Goal: Task Accomplishment & Management: Manage account settings

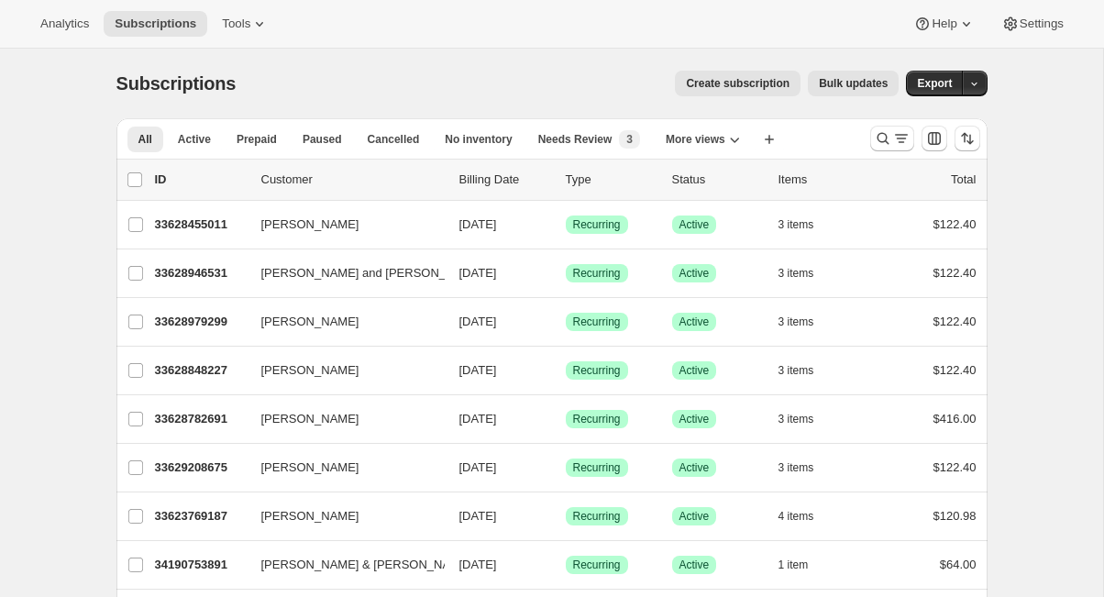
click at [832, 88] on span "Bulk updates" at bounding box center [853, 83] width 69 height 15
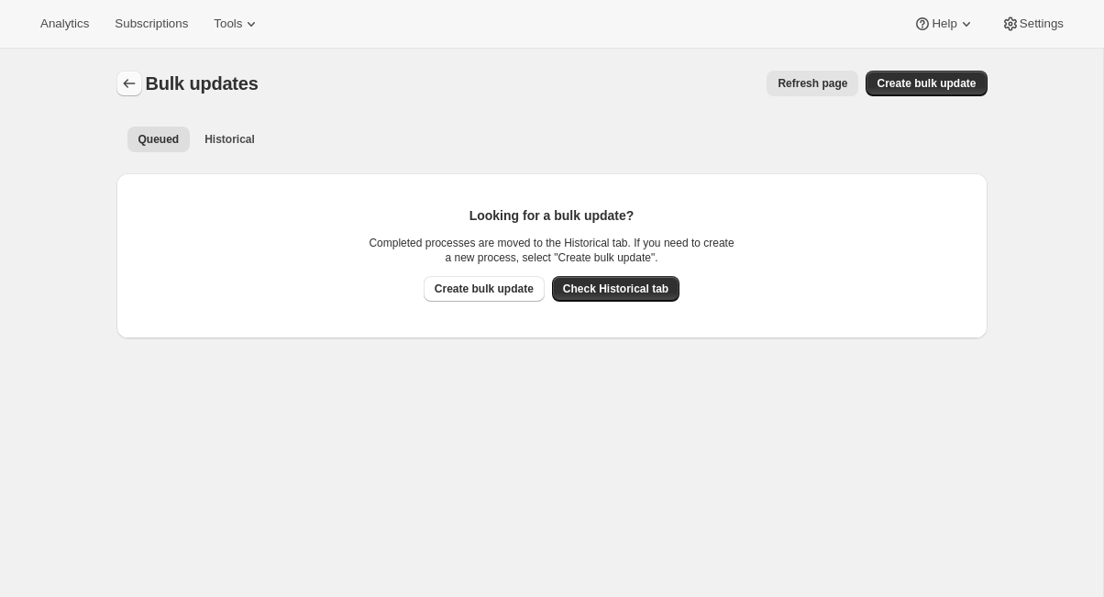
click at [127, 78] on icon "Bulk updates" at bounding box center [129, 83] width 18 height 18
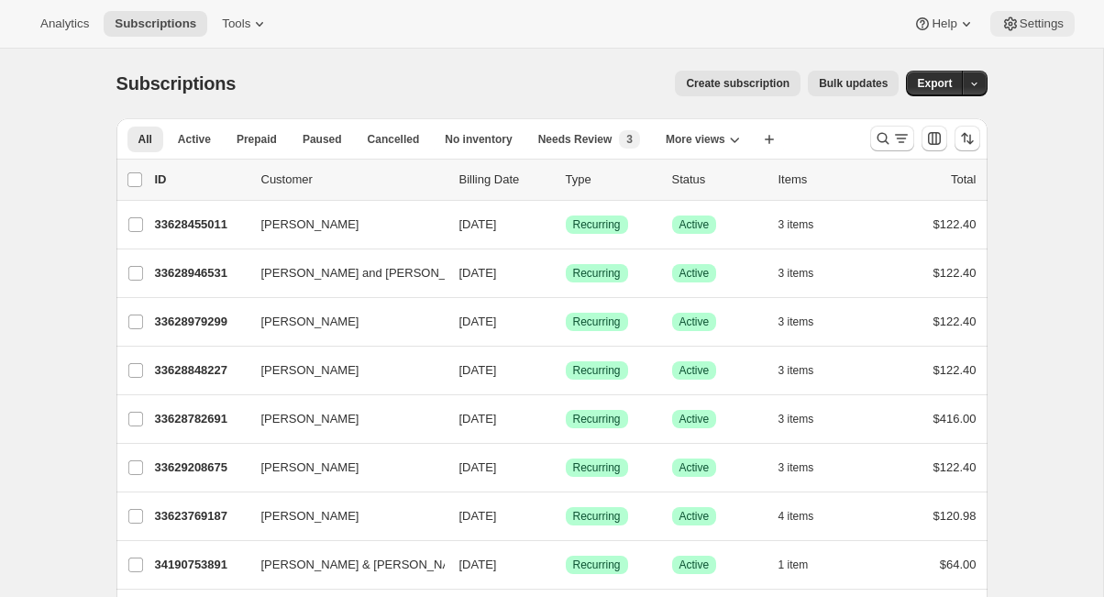
click at [1024, 28] on span "Settings" at bounding box center [1041, 24] width 44 height 15
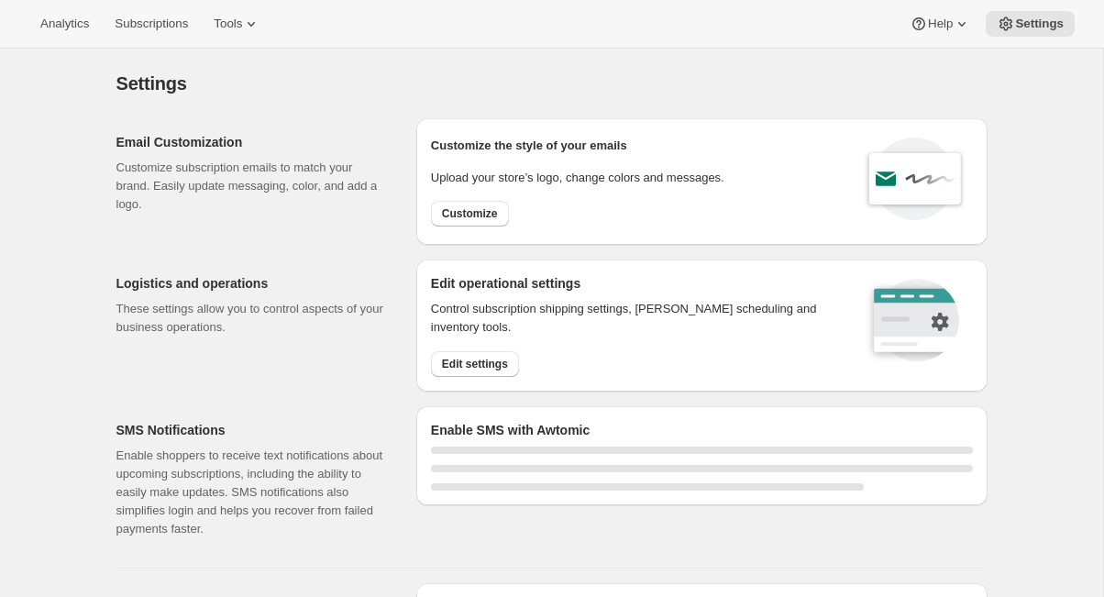
select select "17:00"
select select "09:00"
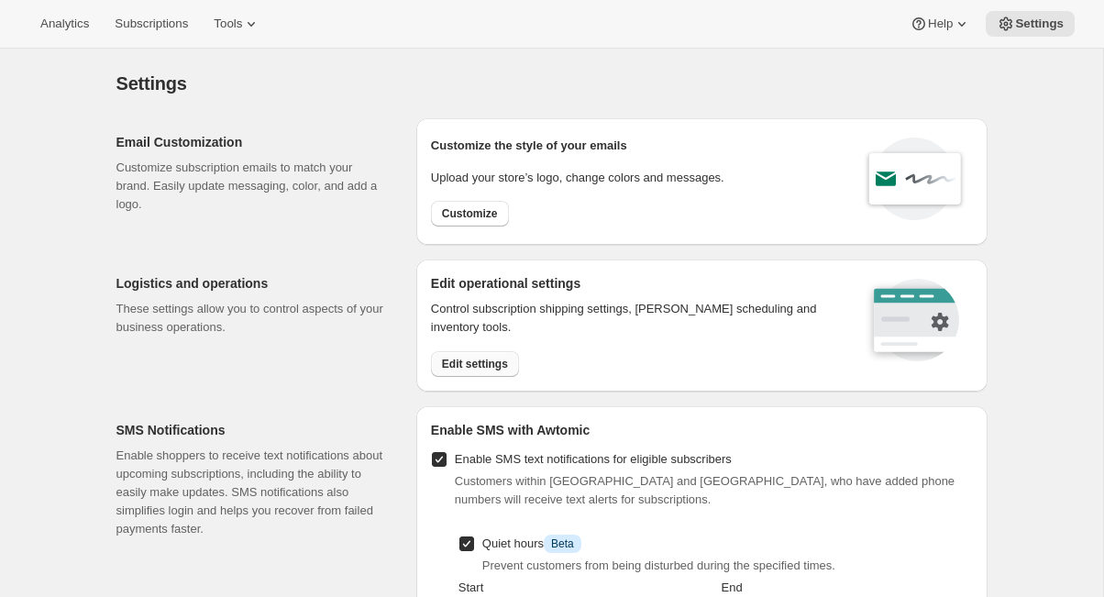
click at [456, 354] on button "Edit settings" at bounding box center [475, 364] width 88 height 26
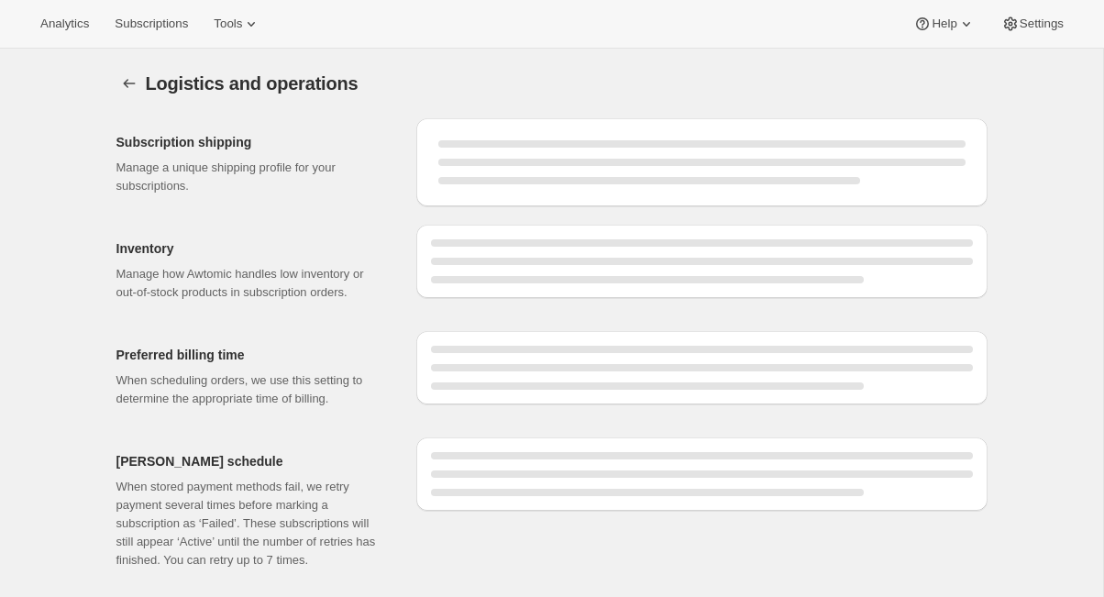
select select "10:00"
select select "DAY"
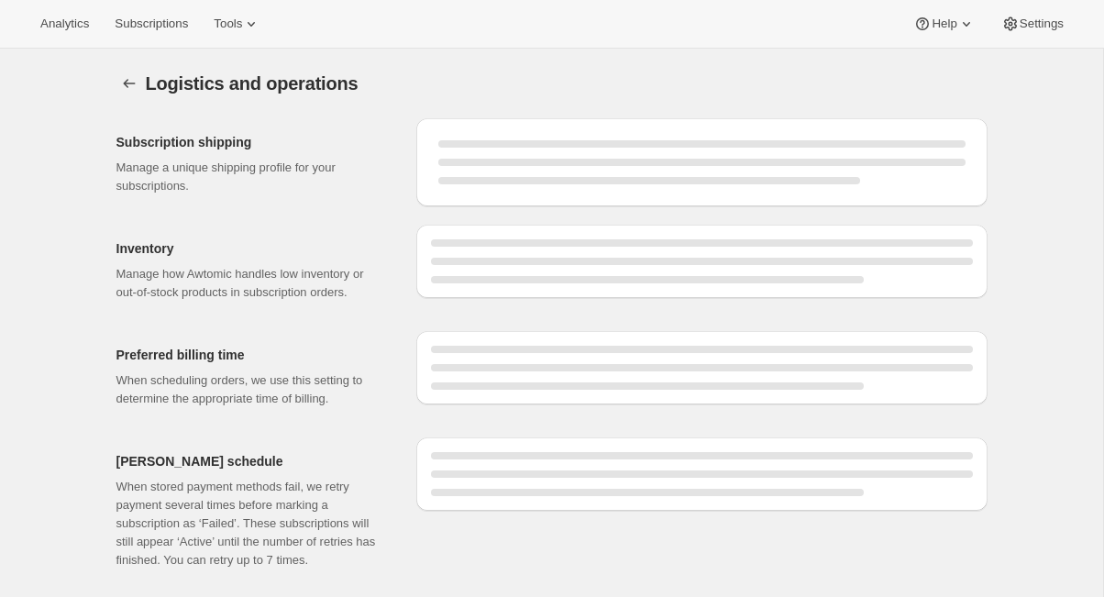
select select "DAY"
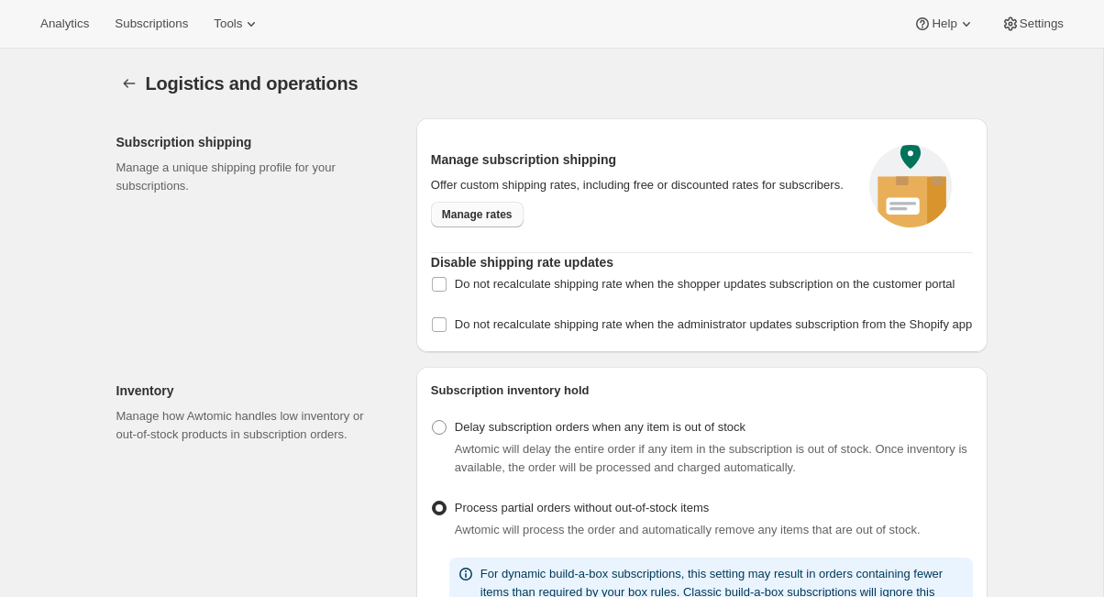
click at [478, 222] on span "Manage rates" at bounding box center [477, 214] width 71 height 15
click at [180, 22] on span "Subscriptions" at bounding box center [151, 24] width 73 height 15
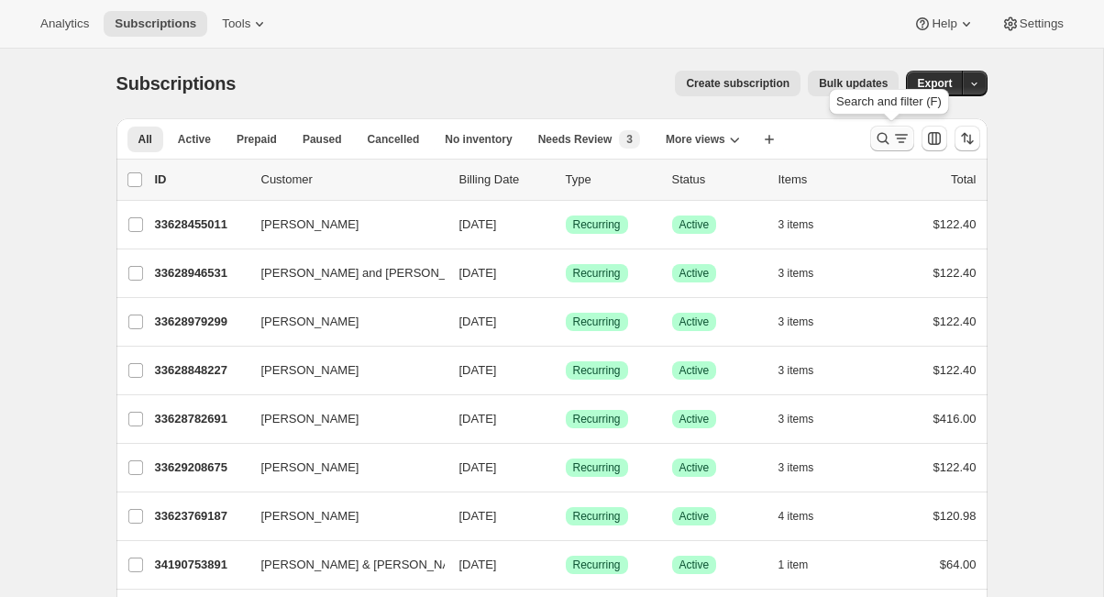
click at [880, 143] on icon "Search and filter results" at bounding box center [883, 138] width 18 height 18
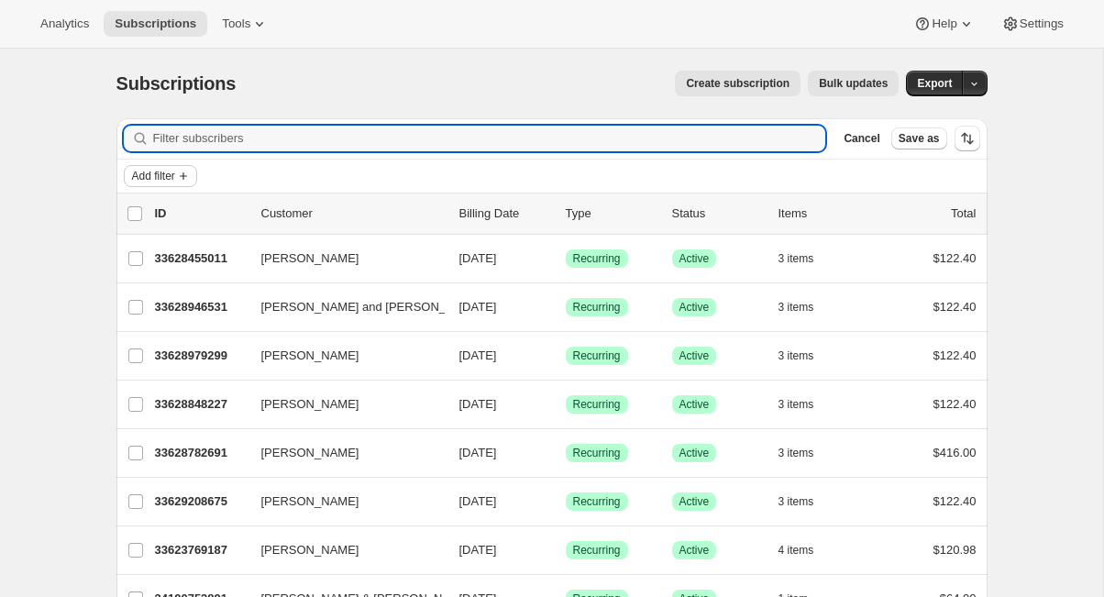
click at [156, 179] on span "Add filter" at bounding box center [153, 176] width 43 height 15
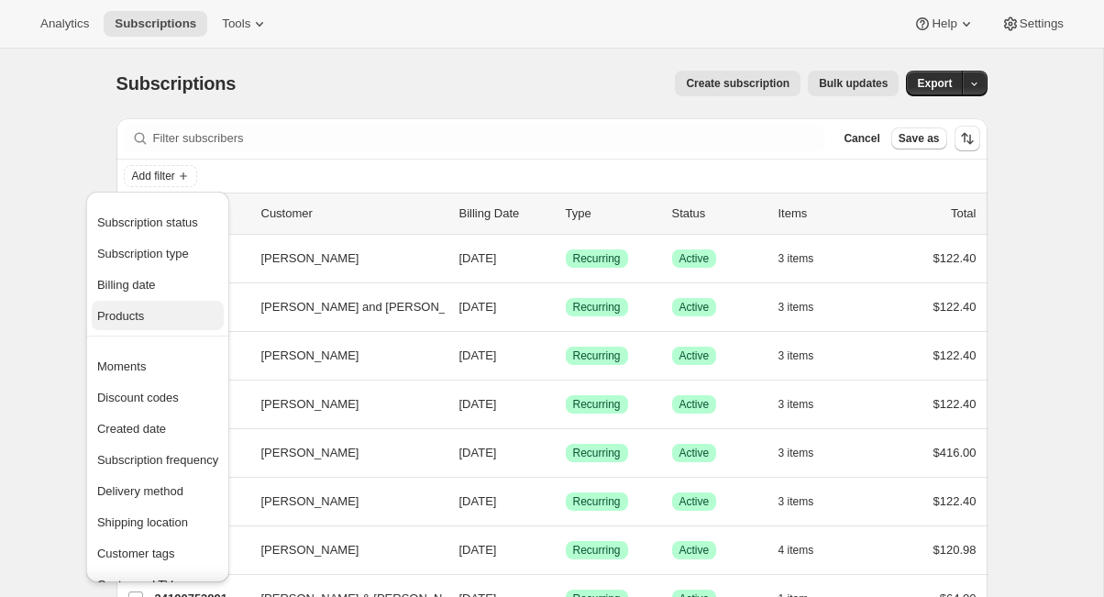
click at [156, 313] on span "Products" at bounding box center [157, 316] width 121 height 18
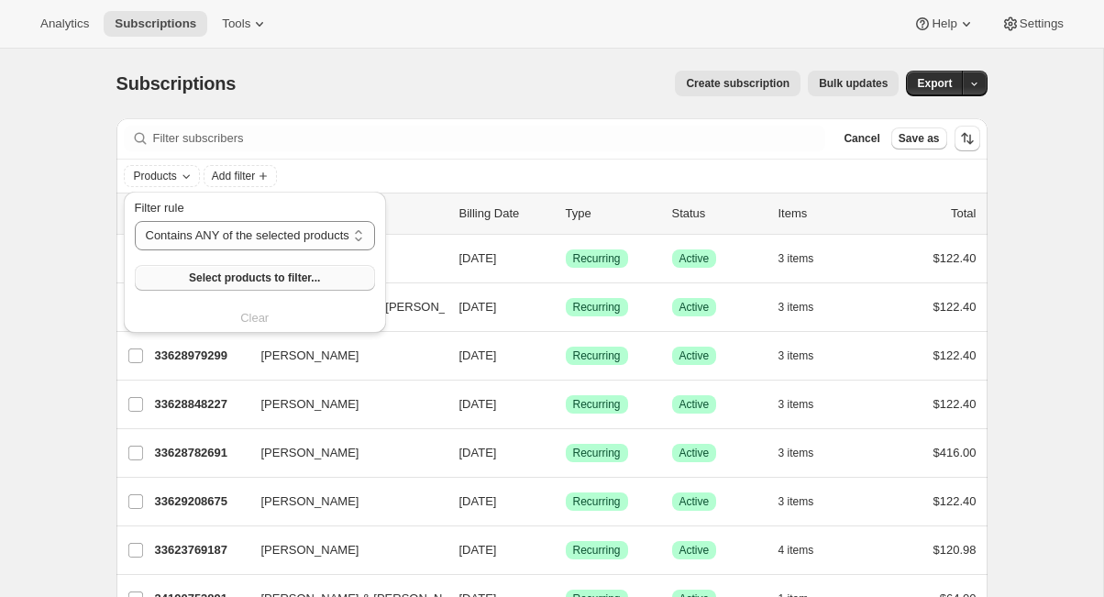
click at [172, 283] on button "Select products to filter..." at bounding box center [255, 278] width 240 height 26
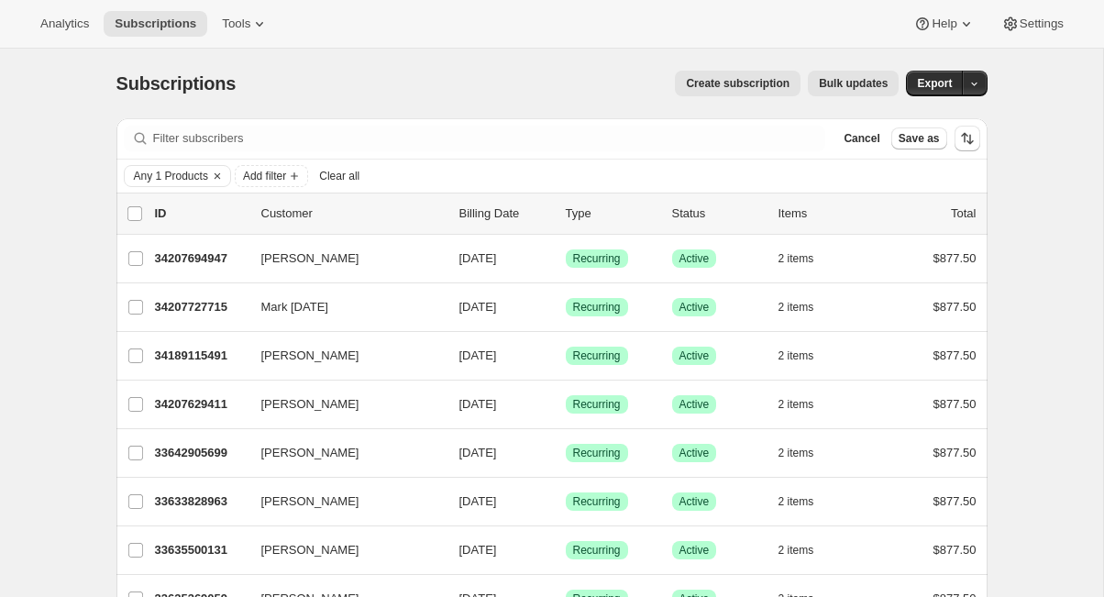
click at [838, 83] on span "Bulk updates" at bounding box center [853, 83] width 69 height 15
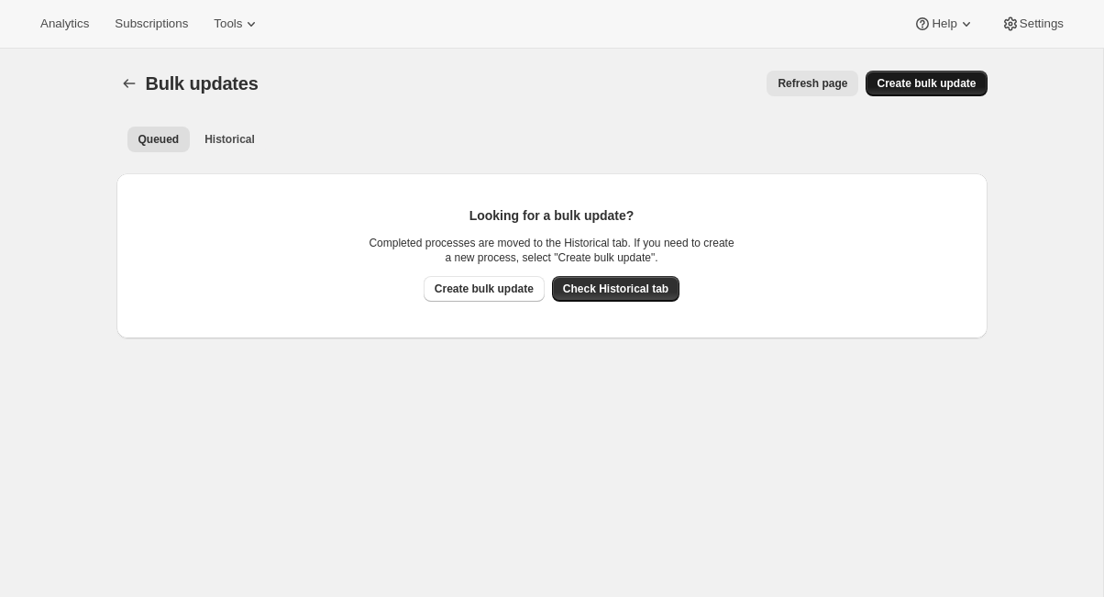
click at [904, 91] on button "Create bulk update" at bounding box center [925, 84] width 121 height 26
select select "09"
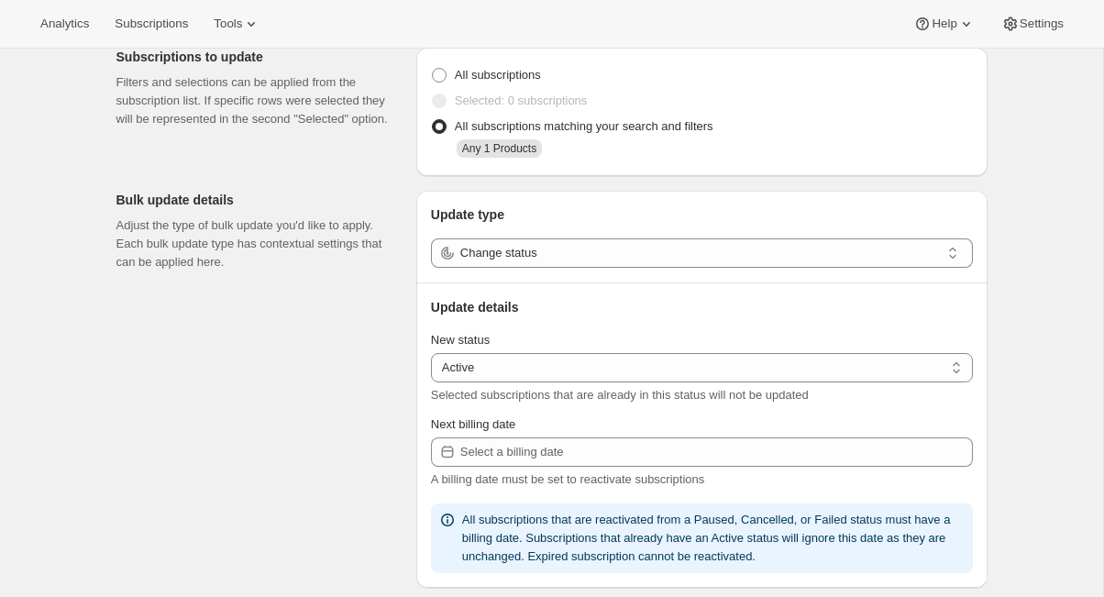
scroll to position [90, 0]
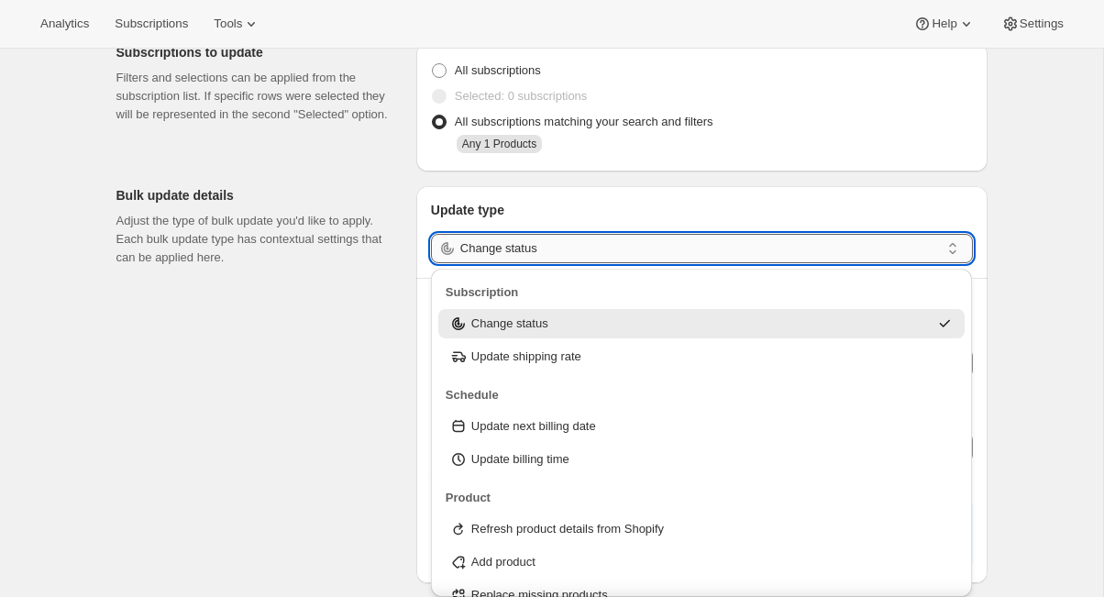
click at [578, 249] on input "Change status" at bounding box center [699, 248] width 479 height 29
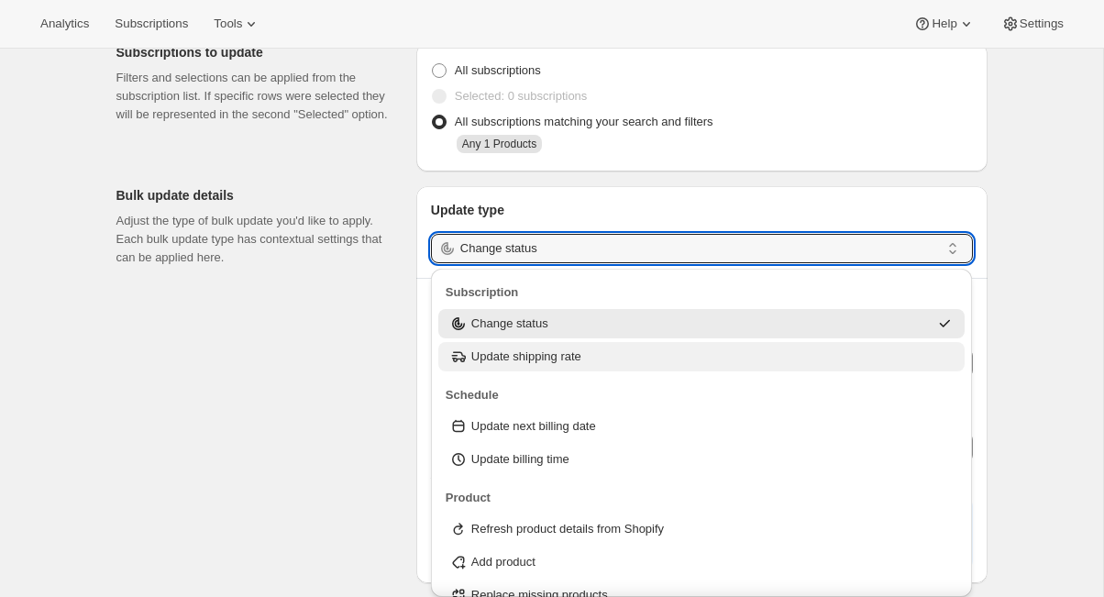
click at [572, 361] on p "Update shipping rate" at bounding box center [526, 356] width 110 height 18
type input "Update shipping rate"
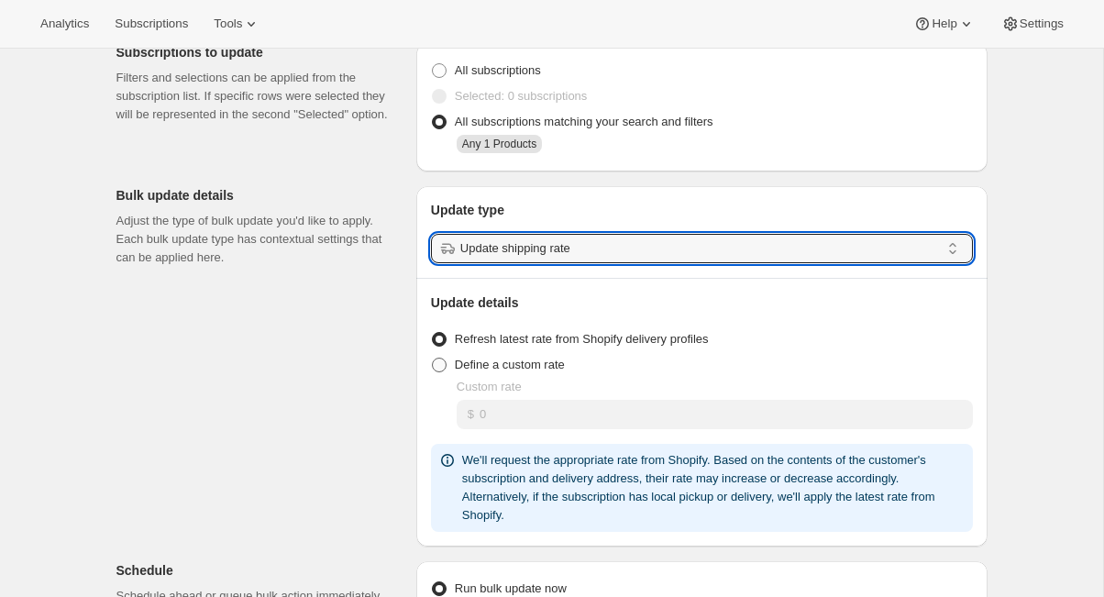
click at [556, 368] on span "Define a custom rate" at bounding box center [510, 365] width 110 height 14
click at [433, 358] on input "Define a custom rate" at bounding box center [432, 358] width 1 height 1
radio input "true"
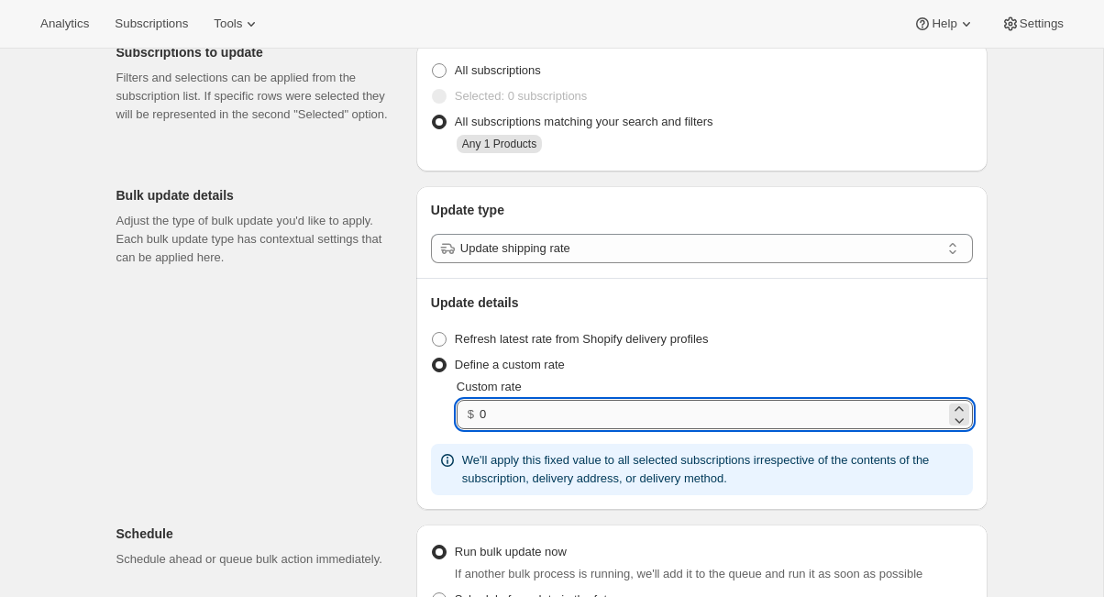
click at [480, 418] on input "0" at bounding box center [711, 414] width 465 height 29
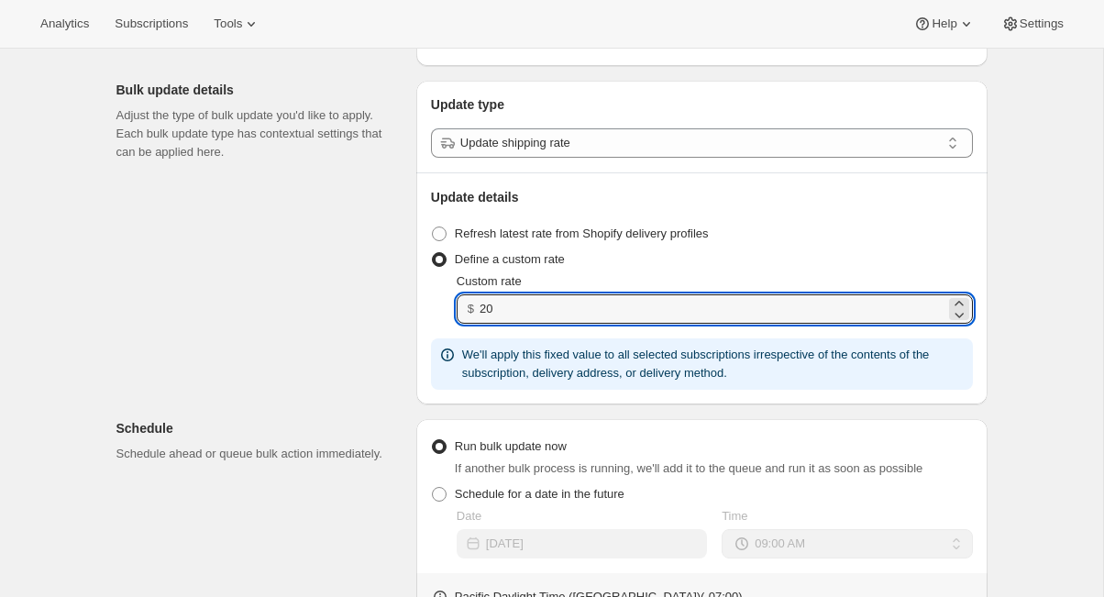
scroll to position [197, 0]
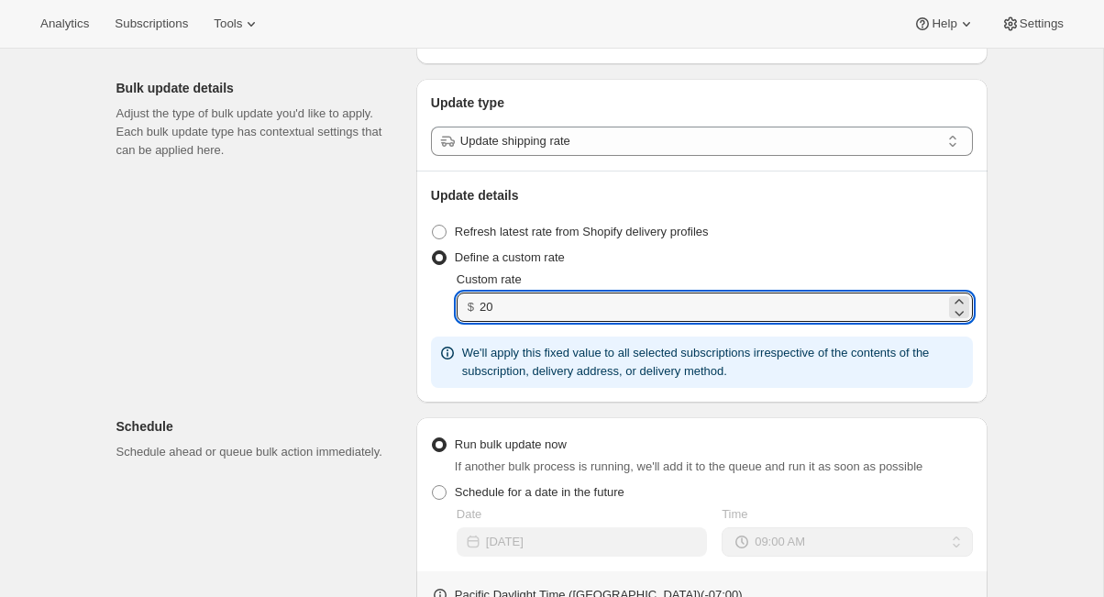
type input "20"
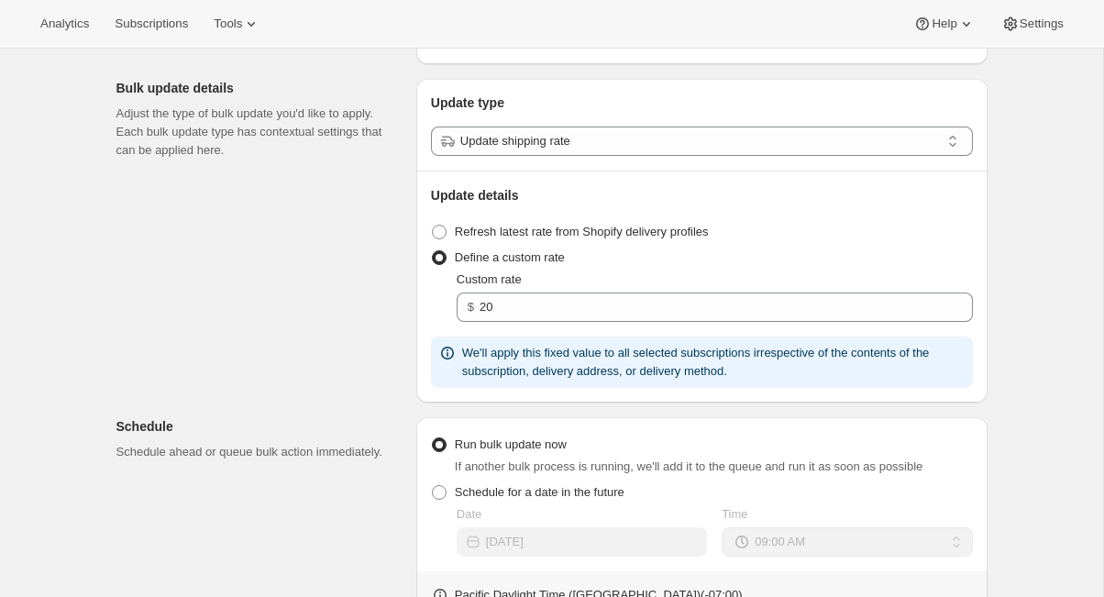
click at [495, 278] on span "Custom rate" at bounding box center [489, 279] width 65 height 14
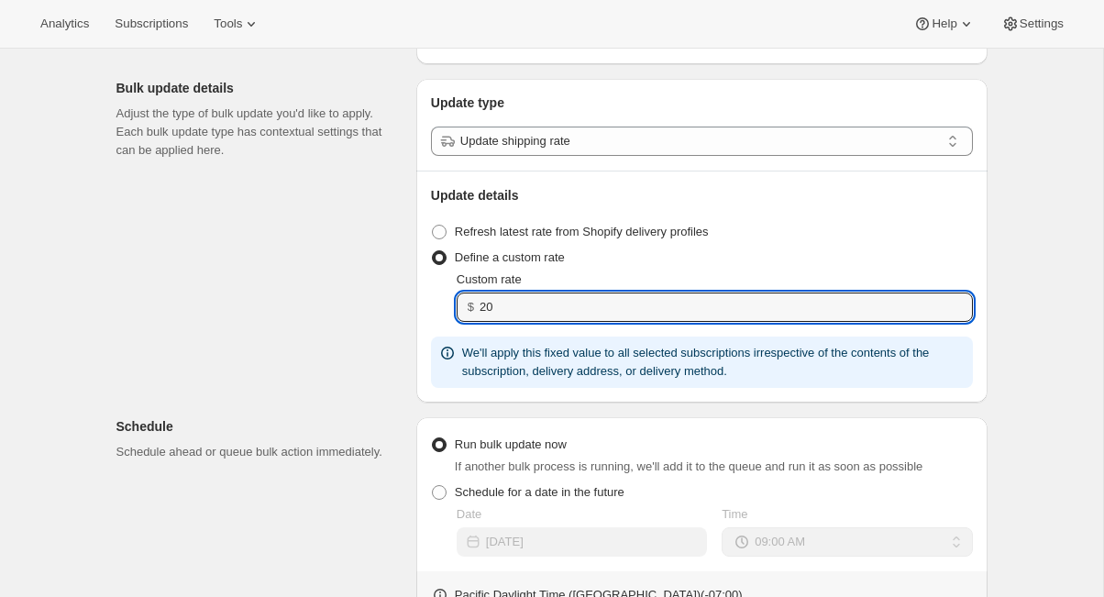
click at [495, 292] on input "20" at bounding box center [711, 306] width 465 height 29
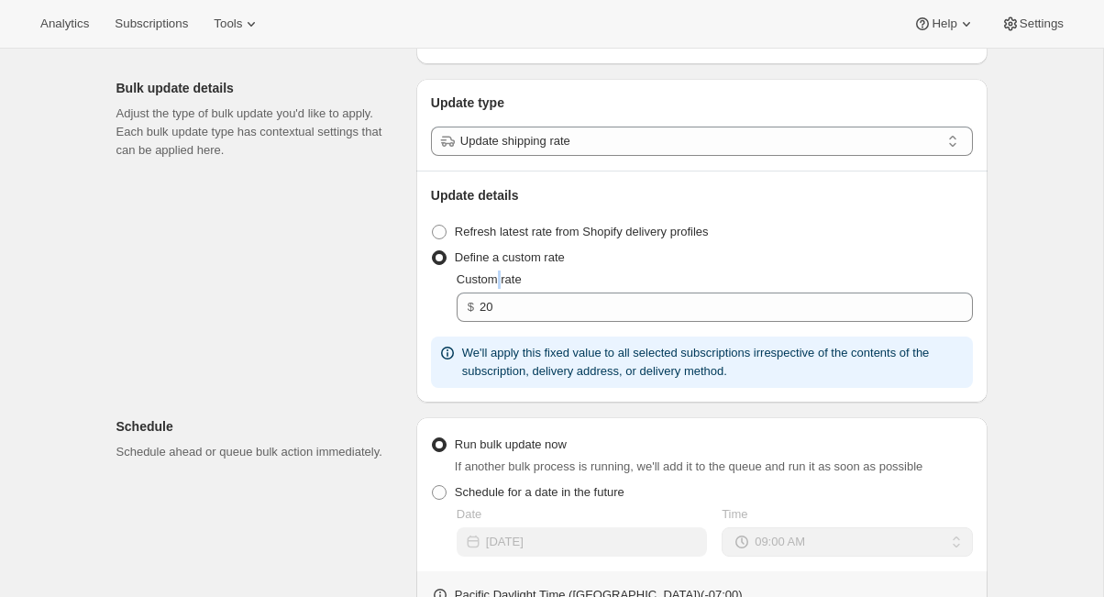
click at [495, 278] on span "Custom rate" at bounding box center [489, 279] width 65 height 14
click at [495, 292] on input "20" at bounding box center [711, 306] width 465 height 29
click at [495, 278] on span "Custom rate" at bounding box center [489, 279] width 65 height 14
click at [495, 292] on input "20" at bounding box center [711, 306] width 465 height 29
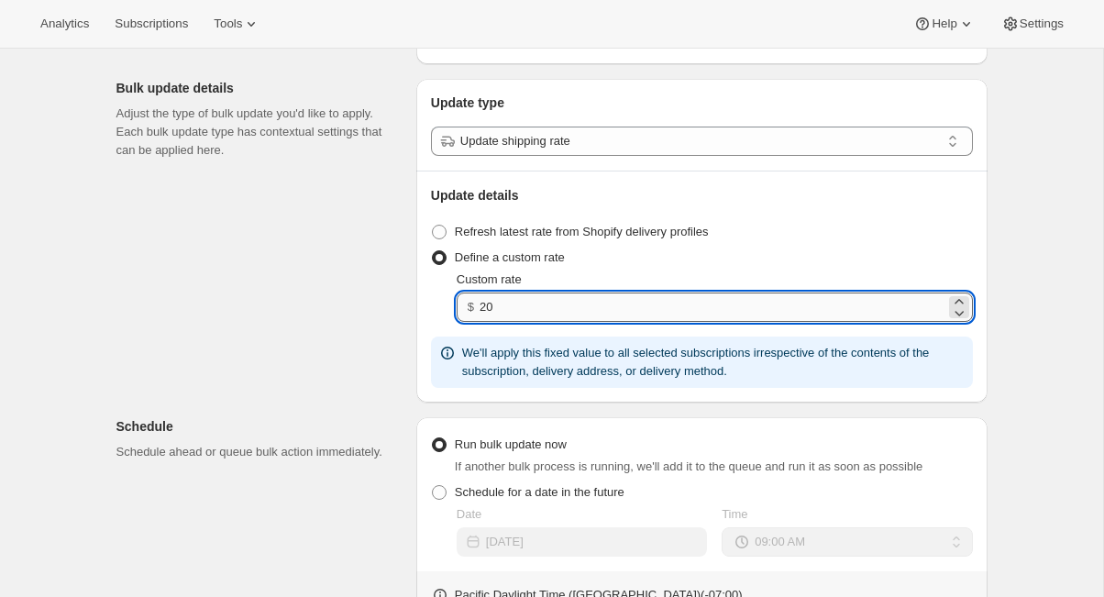
click at [505, 301] on input "20" at bounding box center [711, 306] width 465 height 29
click at [1017, 386] on div "Create bulk update. This page is ready Create bulk update Subscriptions to upda…" at bounding box center [551, 444] width 1103 height 1186
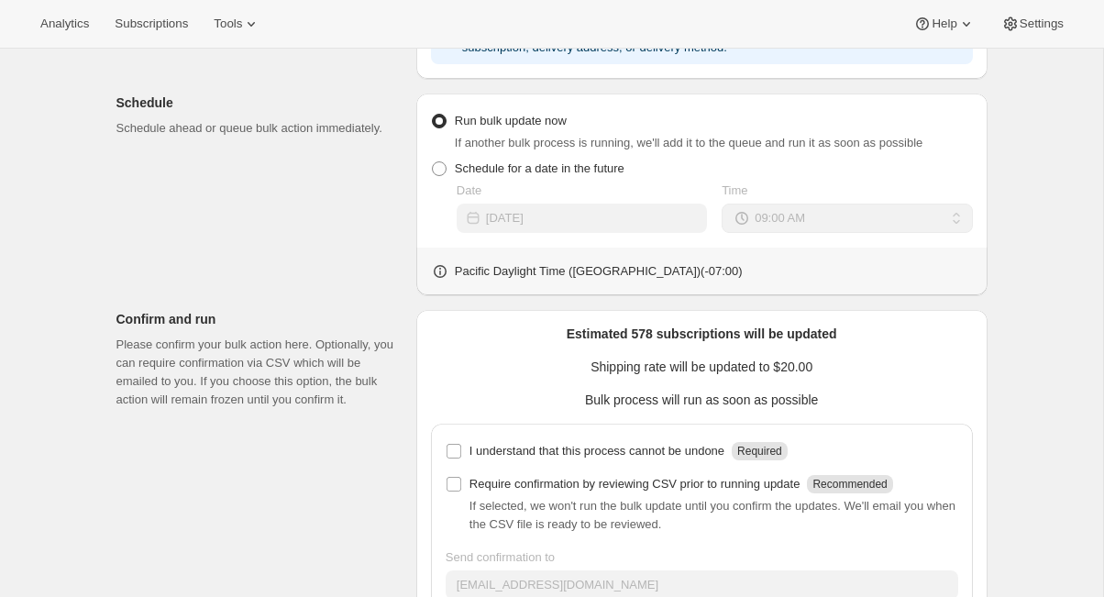
scroll to position [524, 0]
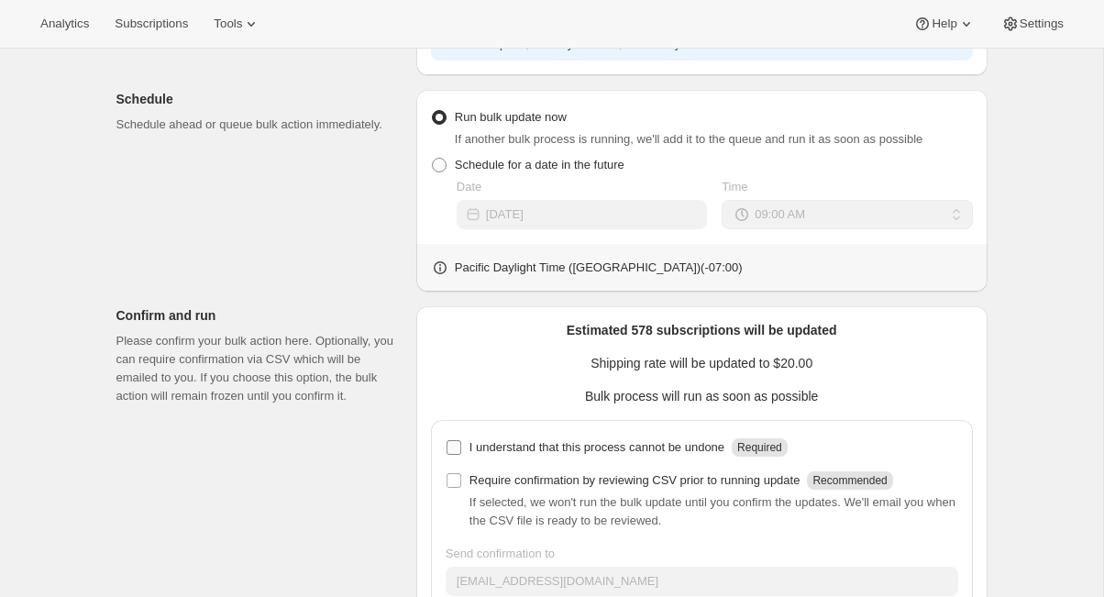
click at [629, 445] on p "I understand that this process cannot be undone" at bounding box center [596, 447] width 255 height 18
click at [461, 445] on input "I understand that this process cannot be undone Required" at bounding box center [453, 447] width 15 height 15
checkbox input "true"
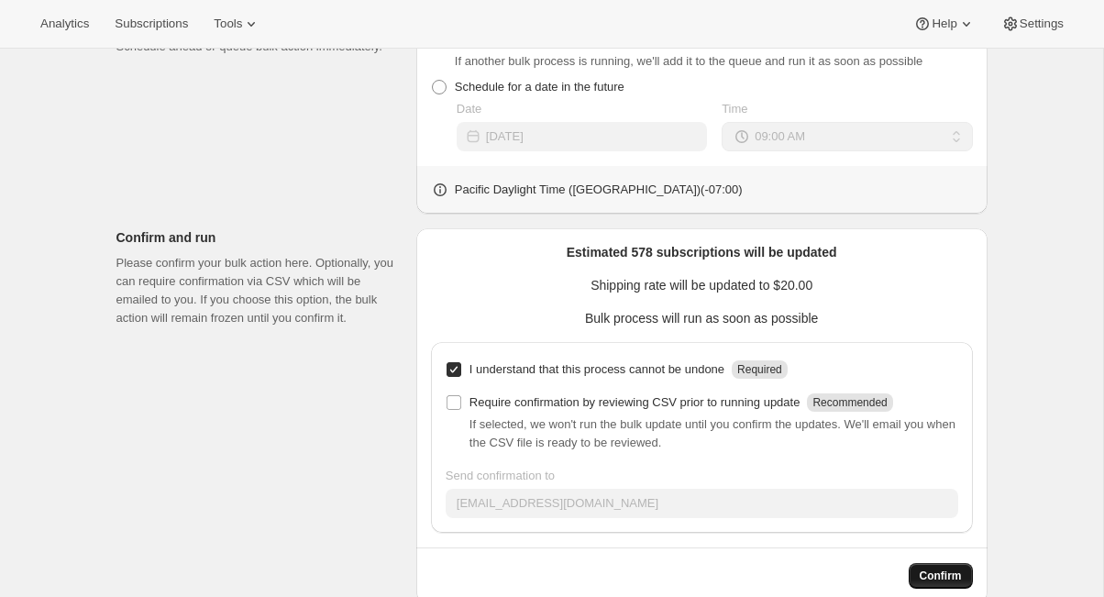
scroll to position [638, 0]
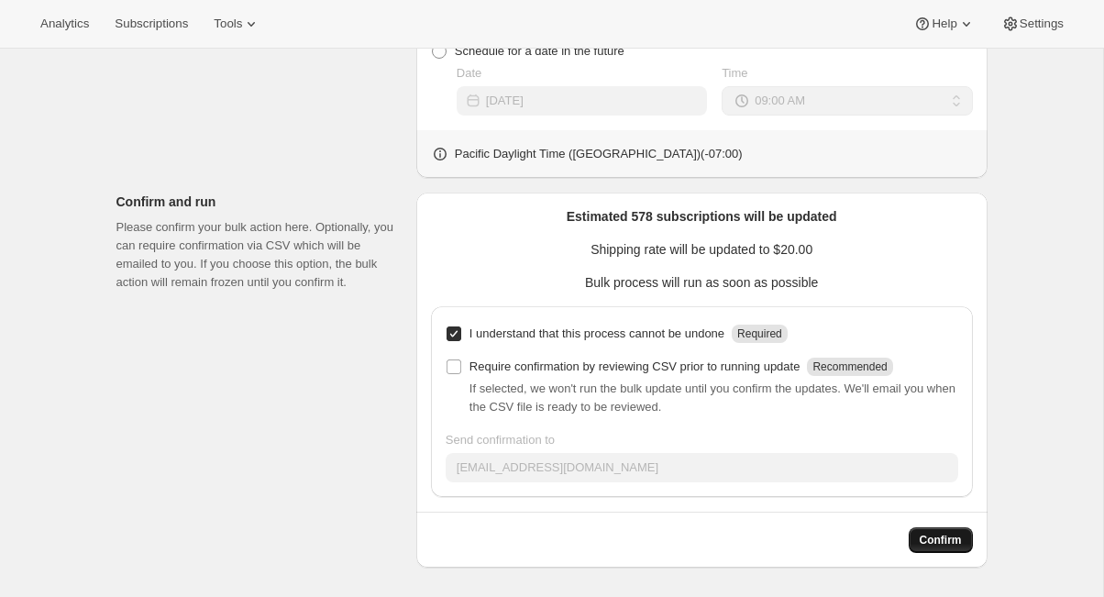
click at [942, 536] on span "Confirm" at bounding box center [940, 540] width 42 height 15
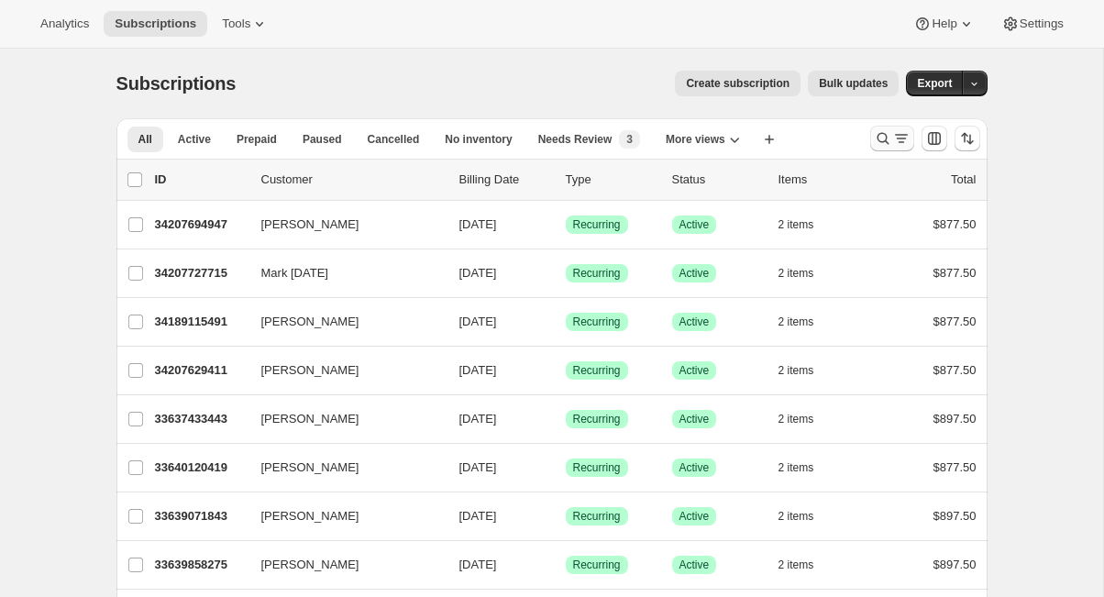
click at [896, 138] on icon "Search and filter results" at bounding box center [901, 138] width 18 height 18
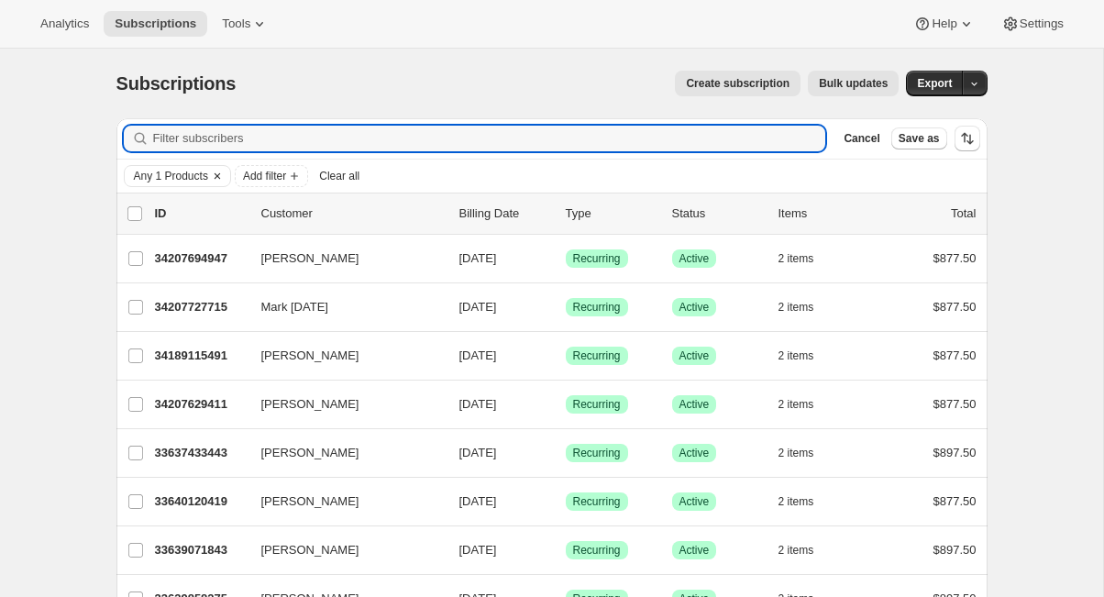
click at [222, 173] on icon "Clear" at bounding box center [217, 176] width 15 height 15
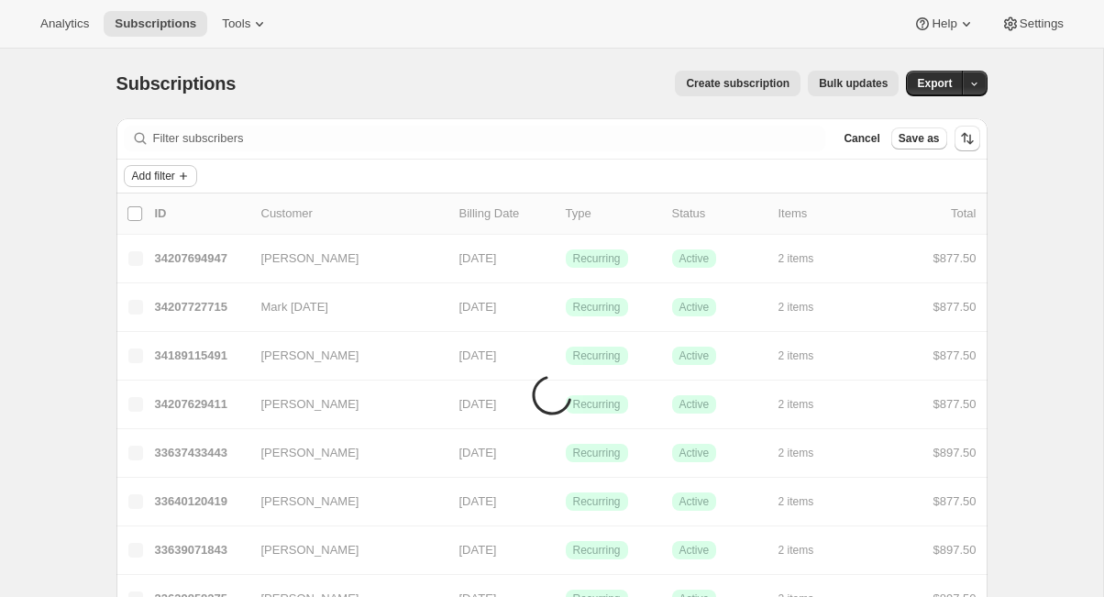
click at [185, 179] on icon "Add filter" at bounding box center [183, 176] width 15 height 15
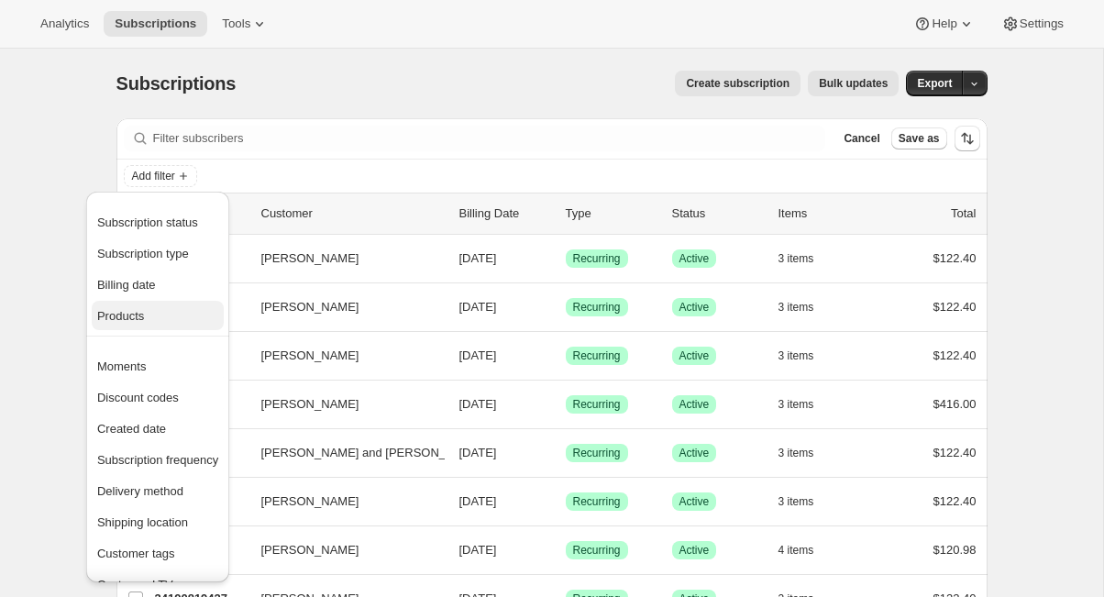
click at [126, 323] on span "Products" at bounding box center [157, 316] width 121 height 18
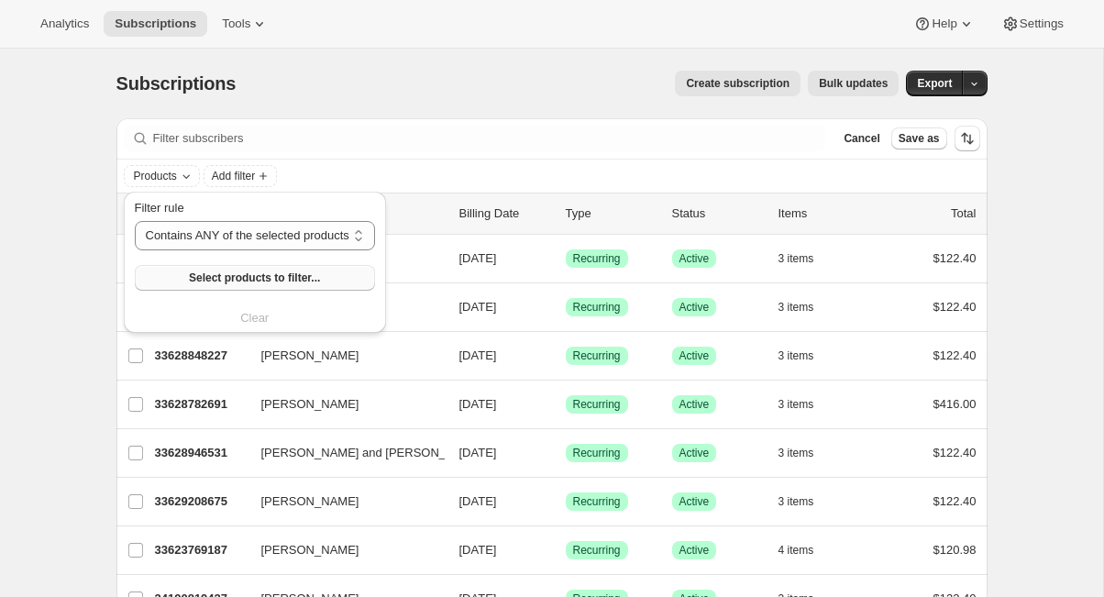
click at [180, 280] on button "Select products to filter..." at bounding box center [255, 278] width 240 height 26
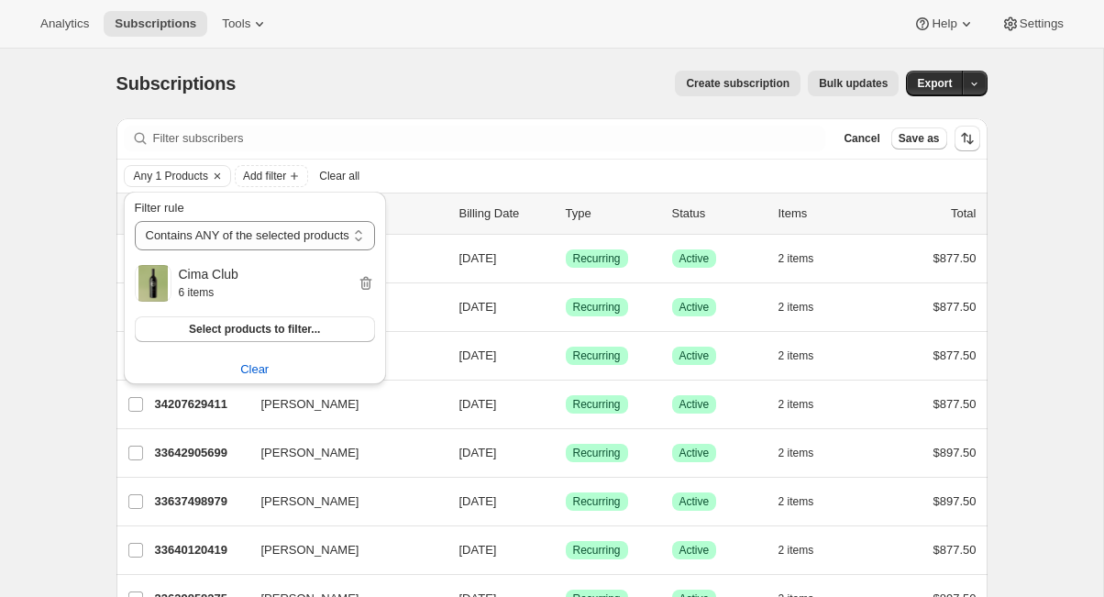
click at [591, 111] on div "Subscriptions. This page is ready Subscriptions Create subscription Bulk update…" at bounding box center [551, 84] width 871 height 70
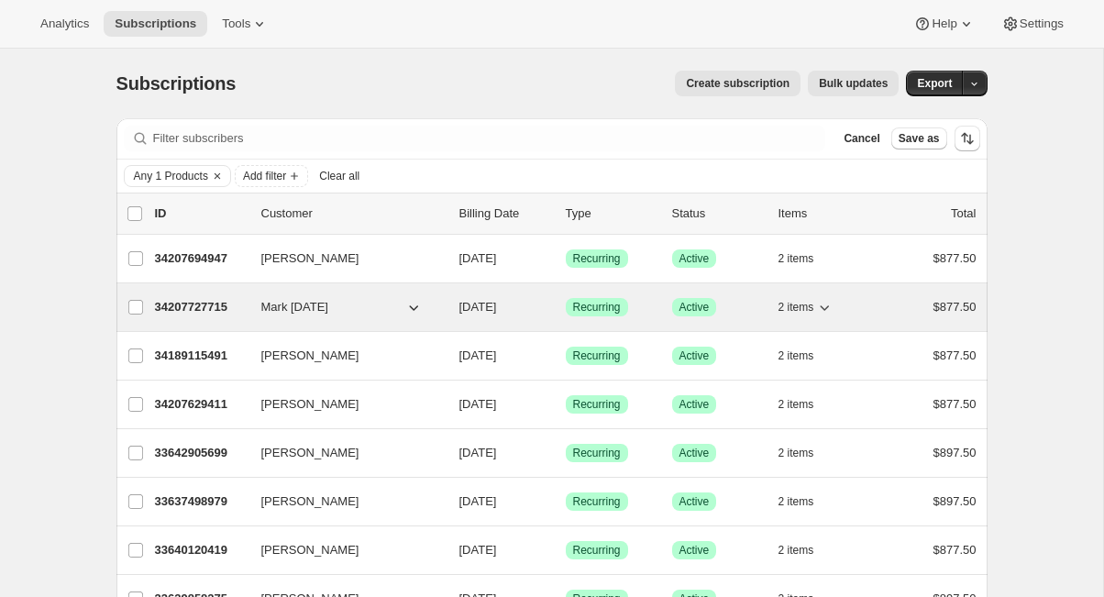
click at [182, 302] on p "34207727715" at bounding box center [201, 307] width 92 height 18
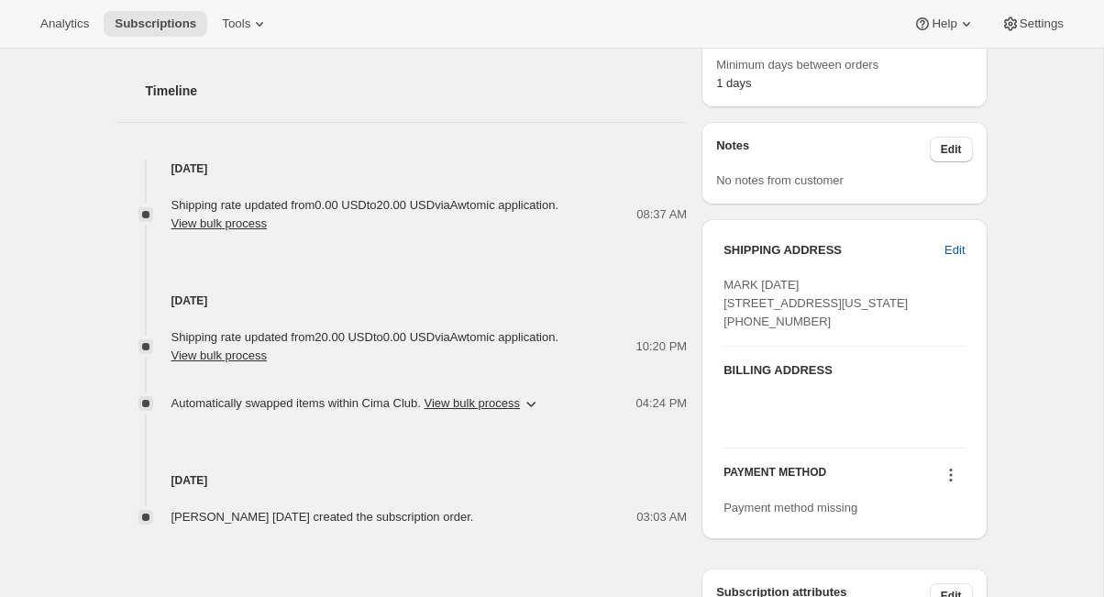
scroll to position [622, 0]
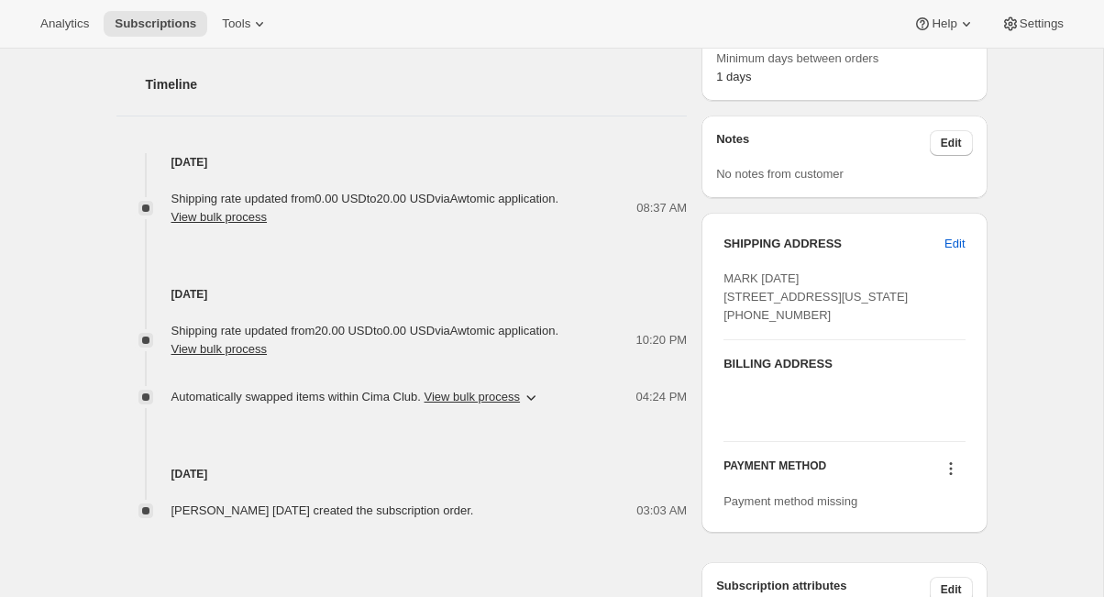
click at [540, 395] on icon "button" at bounding box center [531, 397] width 18 height 18
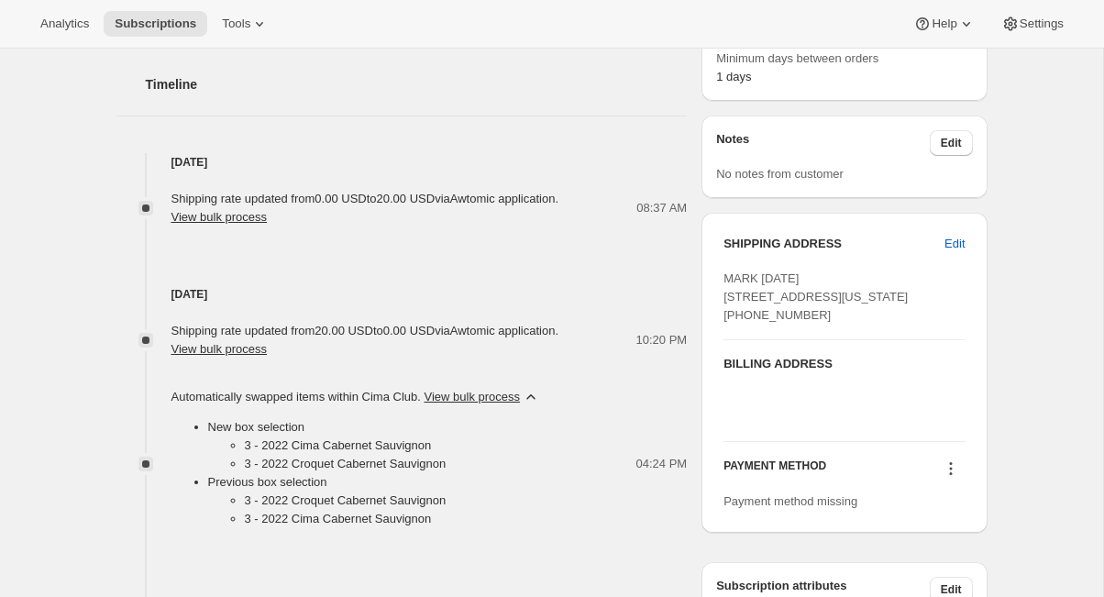
scroll to position [675, 0]
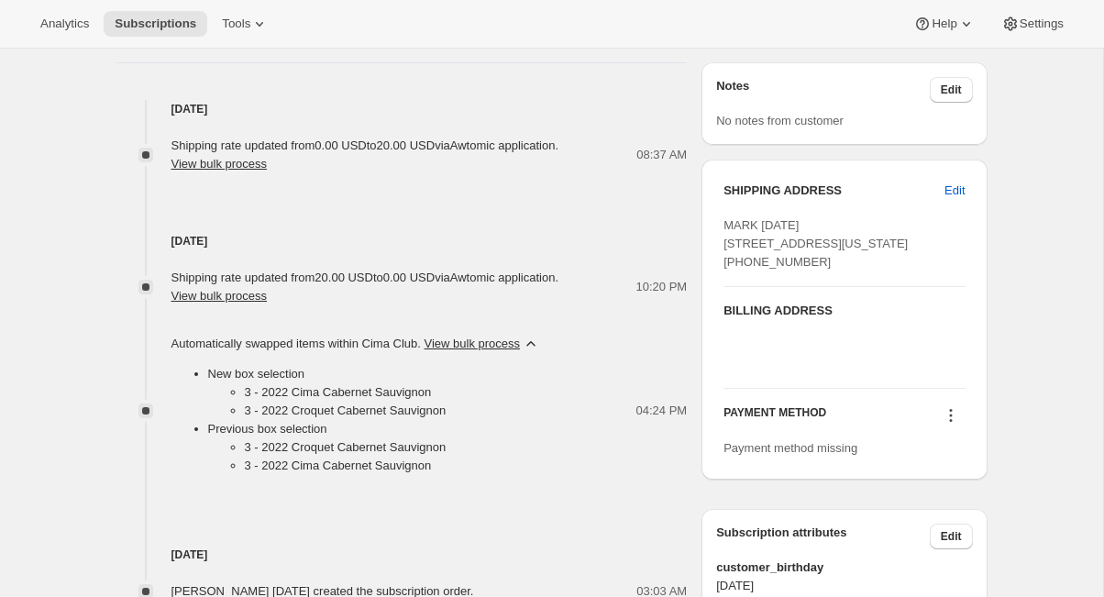
click at [295, 409] on li "3 - 2022 Croquet Cabernet Sauvignon" at bounding box center [393, 411] width 296 height 18
drag, startPoint x: 463, startPoint y: 409, endPoint x: 237, endPoint y: 407, distance: 226.4
click at [245, 407] on li "3 - 2022 Croquet Cabernet Sauvignon" at bounding box center [393, 411] width 296 height 18
drag, startPoint x: 244, startPoint y: 391, endPoint x: 474, endPoint y: 406, distance: 230.6
click at [474, 406] on ul "3 - 2022 Cima Cabernet Sauvignon 3 - 2022 Croquet Cabernet Sauvignon" at bounding box center [374, 401] width 333 height 37
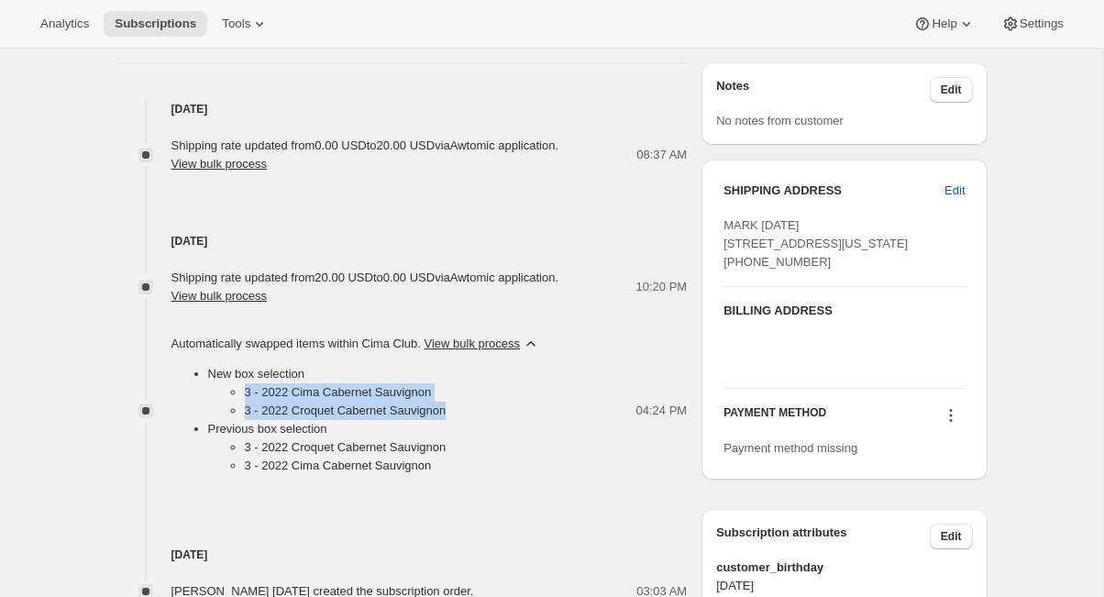
copy ul "3 - 2022 Cima Cabernet Sauvignon 3 - 2022 Croquet Cabernet Sauvignon"
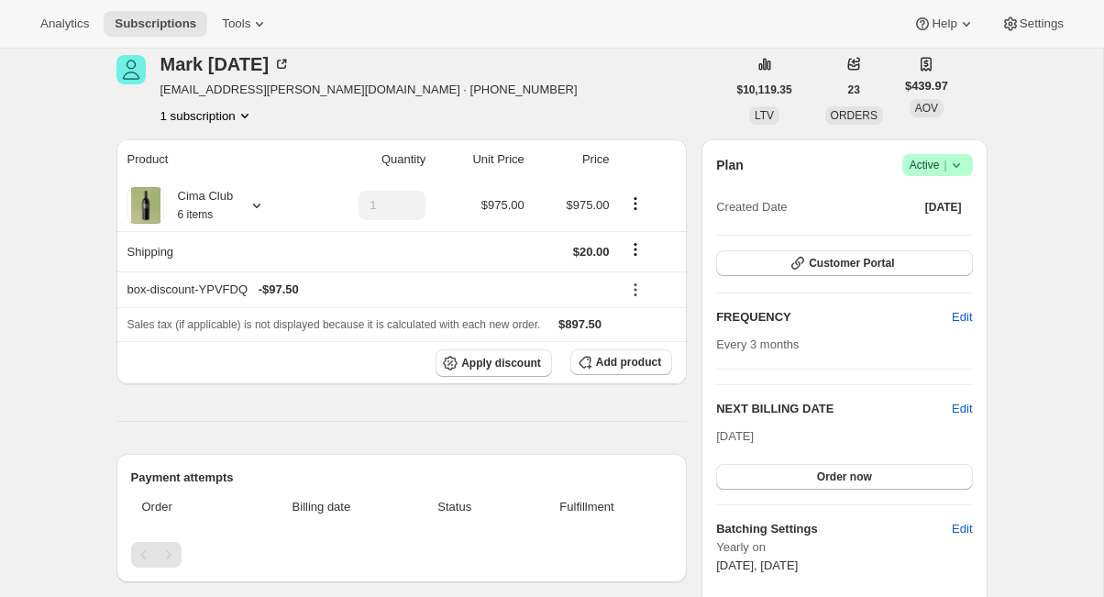
scroll to position [0, 0]
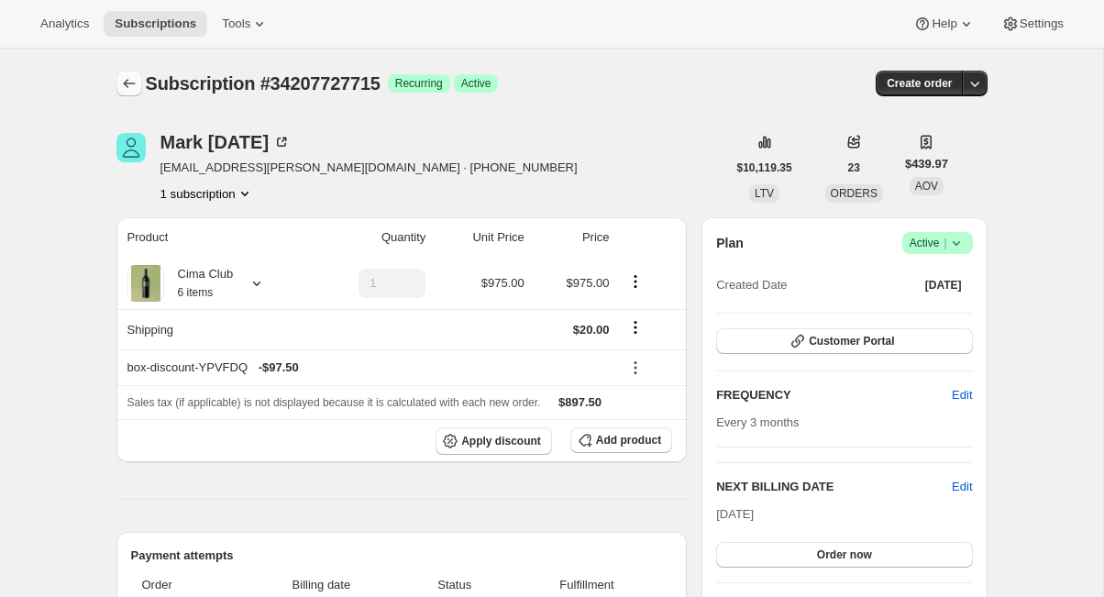
click at [122, 81] on icon "Subscriptions" at bounding box center [129, 83] width 18 height 18
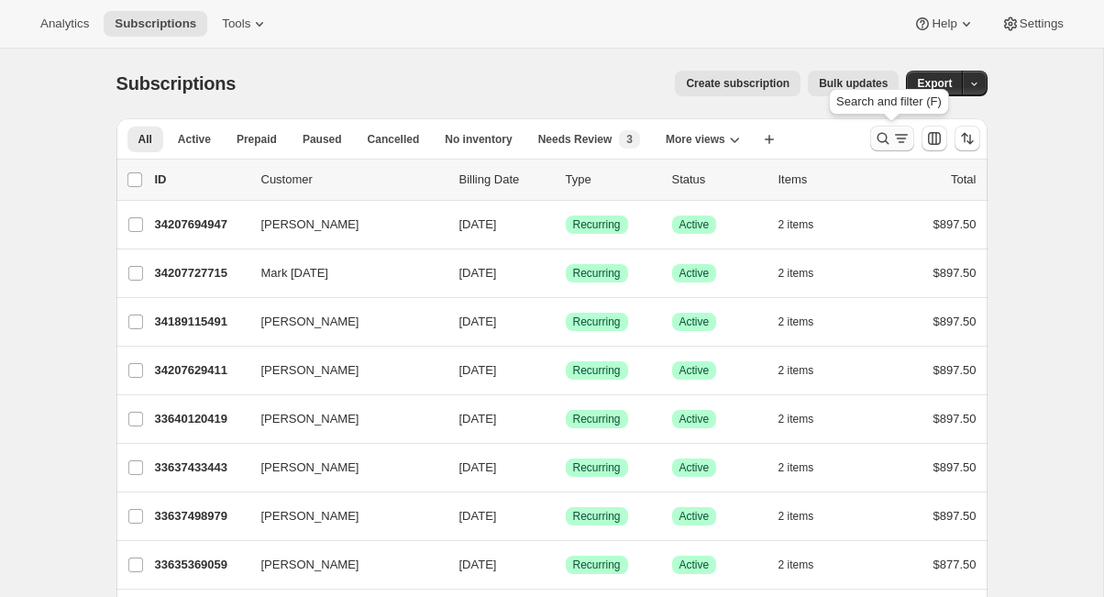
click at [879, 138] on icon "Search and filter results" at bounding box center [883, 138] width 18 height 18
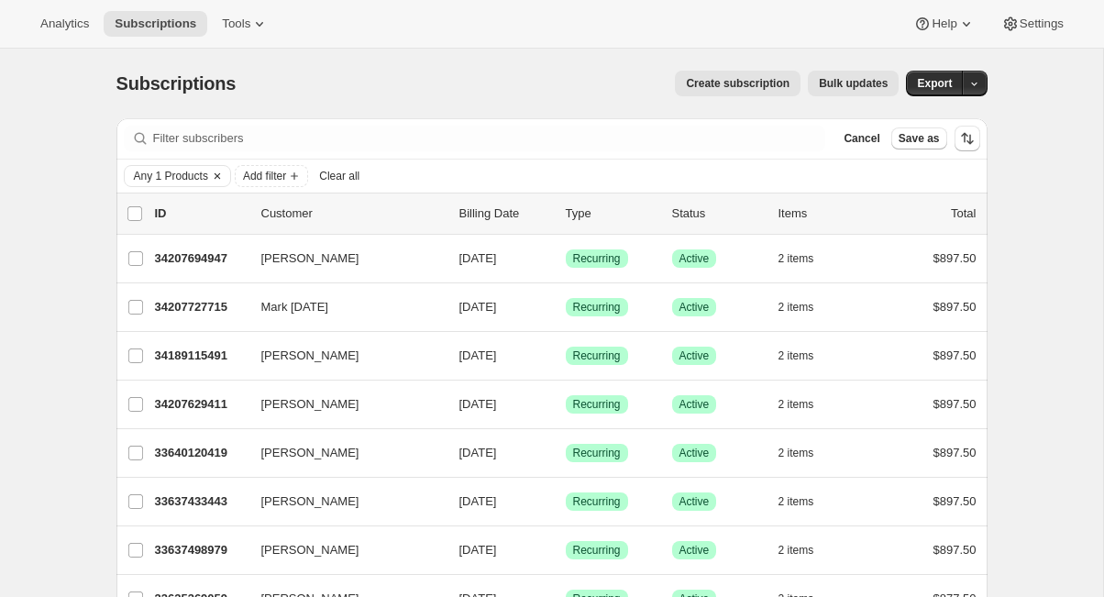
click at [201, 169] on span "Any 1 Products" at bounding box center [171, 176] width 74 height 15
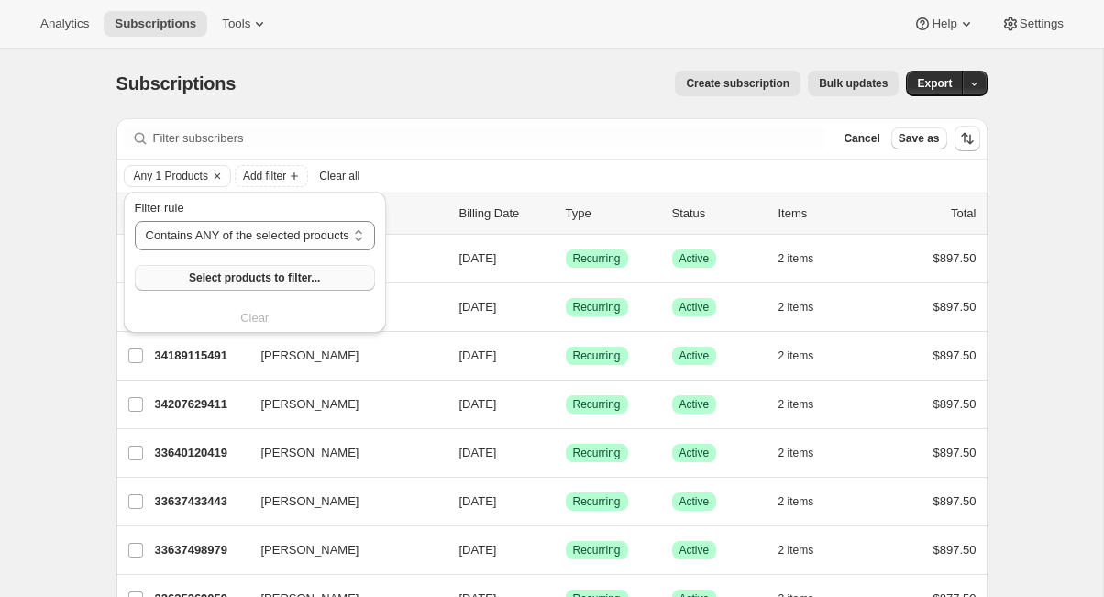
click at [200, 268] on button "Select products to filter..." at bounding box center [255, 278] width 240 height 26
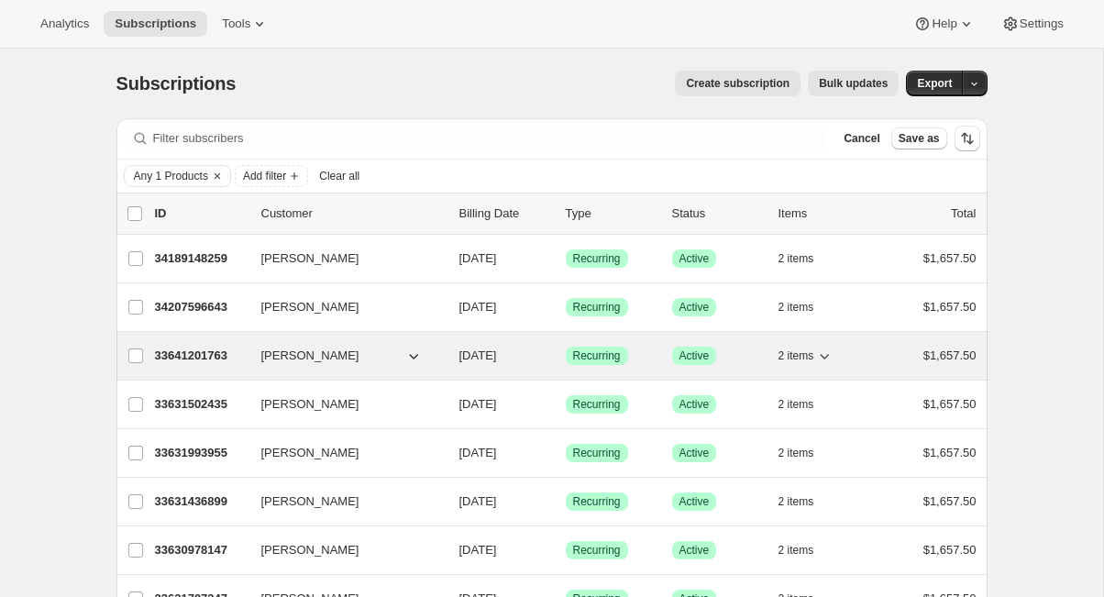
click at [187, 351] on p "33641201763" at bounding box center [201, 356] width 92 height 18
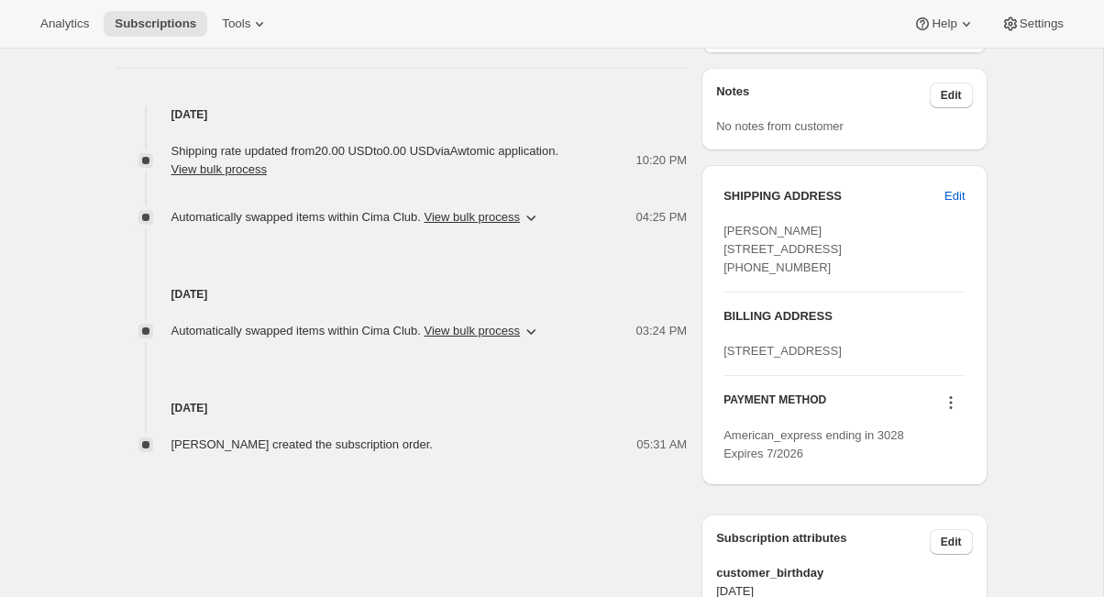
scroll to position [632, 0]
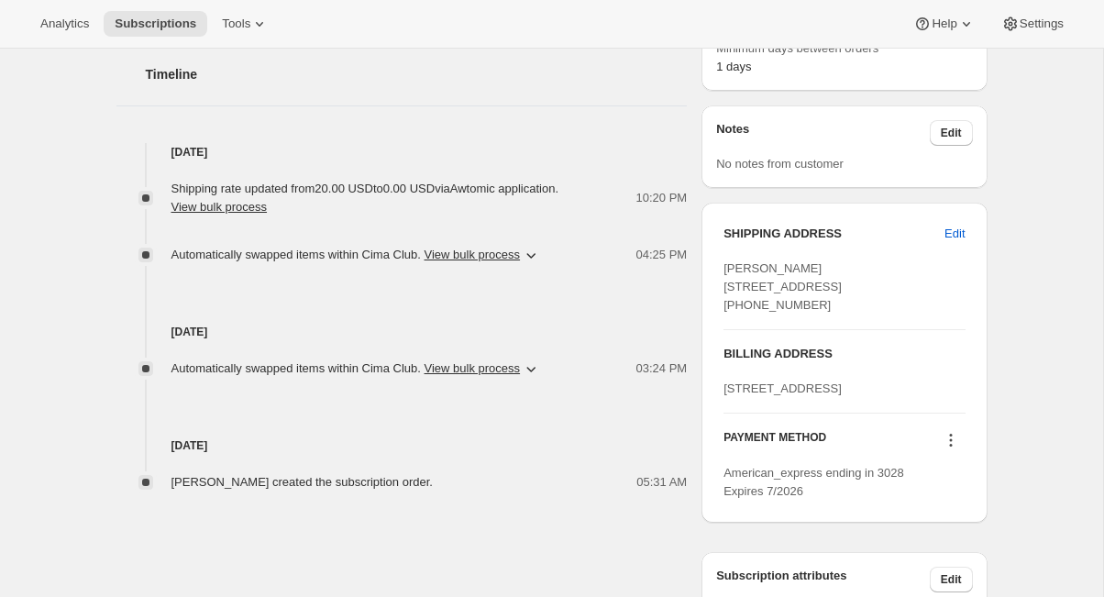
click at [540, 251] on icon "button" at bounding box center [531, 255] width 18 height 18
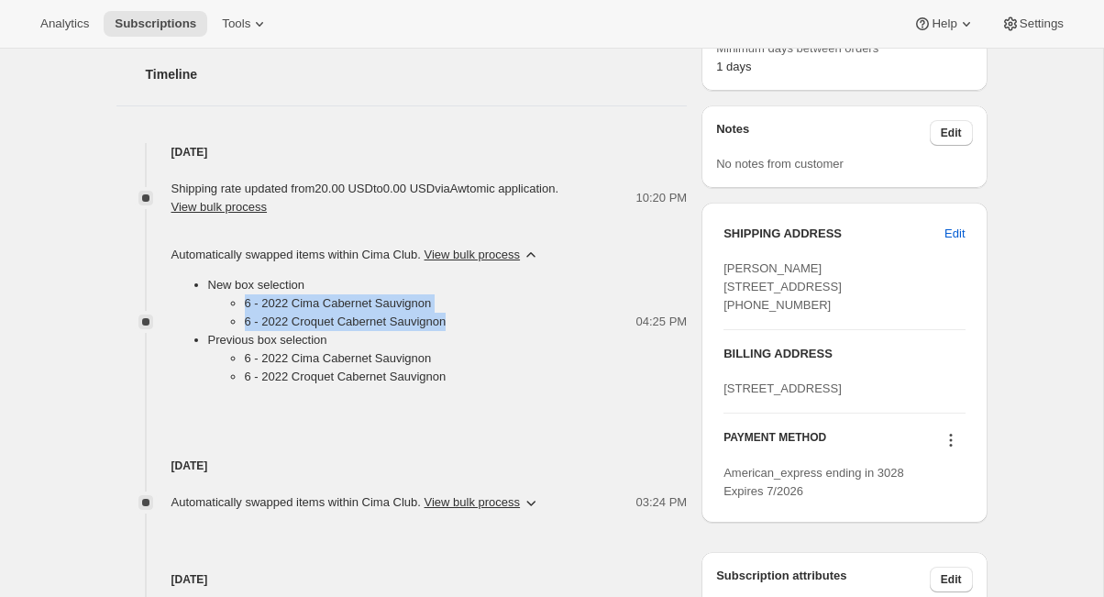
drag, startPoint x: 419, startPoint y: 321, endPoint x: 238, endPoint y: 307, distance: 181.1
click at [238, 307] on ul "6 - 2022 Cima Cabernet Sauvignon 6 - 2022 Croquet Cabernet Sauvignon" at bounding box center [374, 312] width 333 height 37
copy ul "6 - 2022 Cima Cabernet Sauvignon 6 - 2022 Croquet Cabernet Sauvignon"
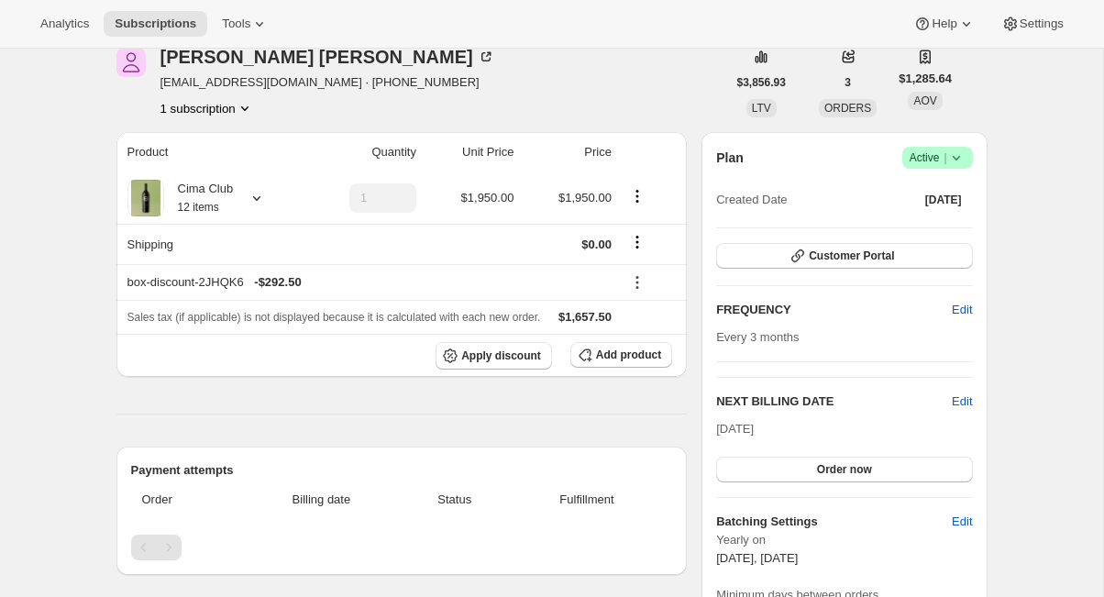
scroll to position [0, 0]
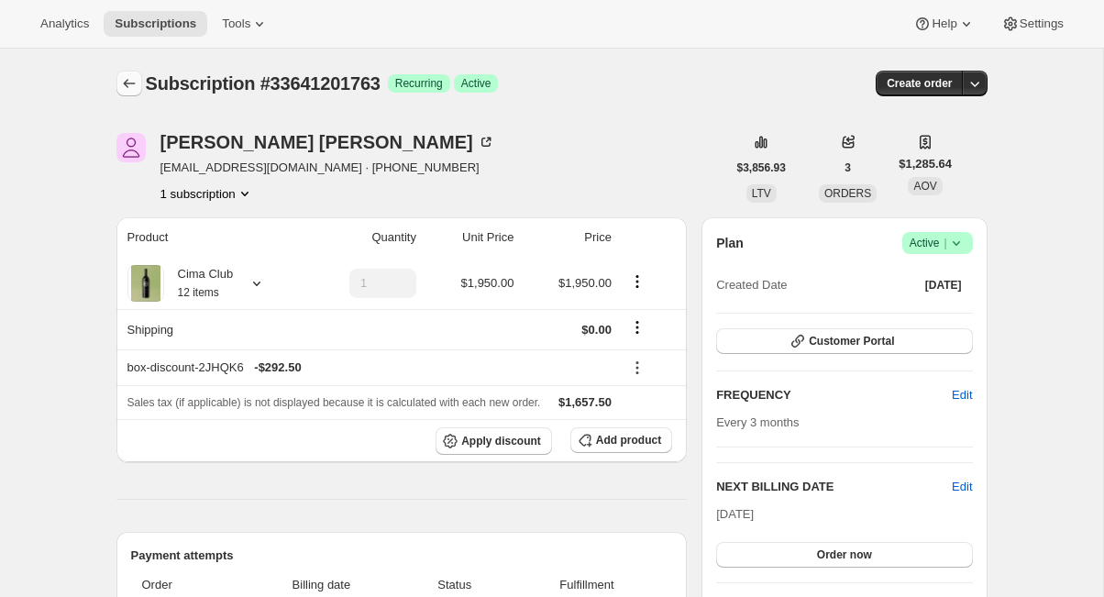
click at [127, 89] on icon "Subscriptions" at bounding box center [129, 83] width 18 height 18
